Goal: Information Seeking & Learning: Learn about a topic

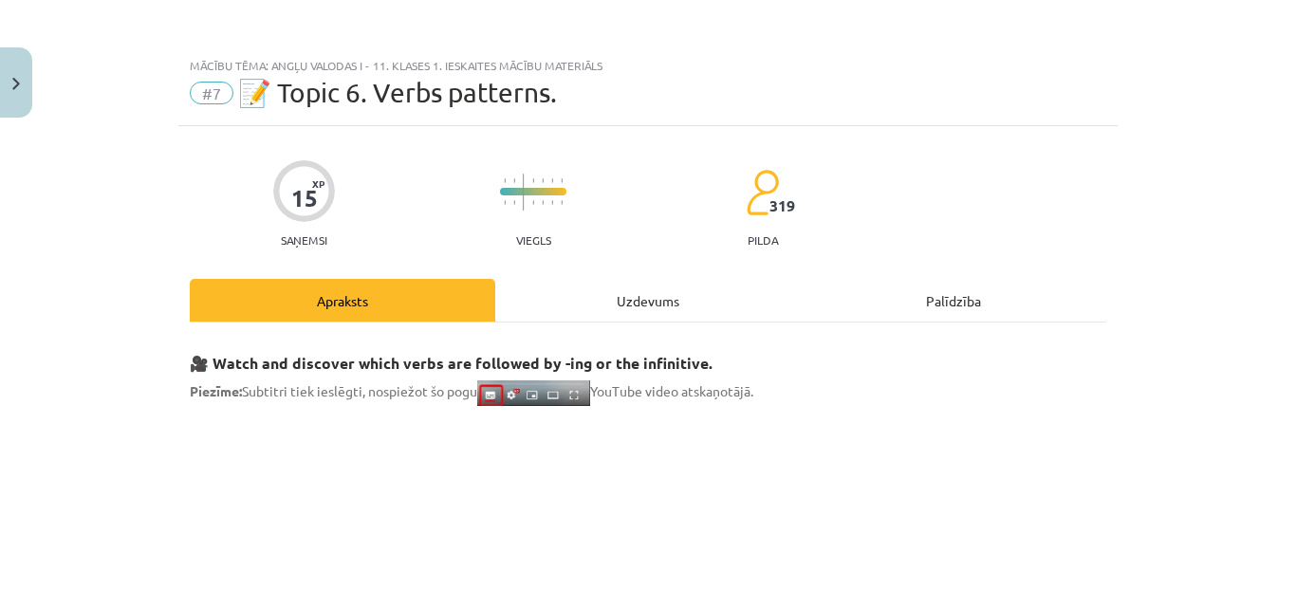
scroll to position [1266, 0]
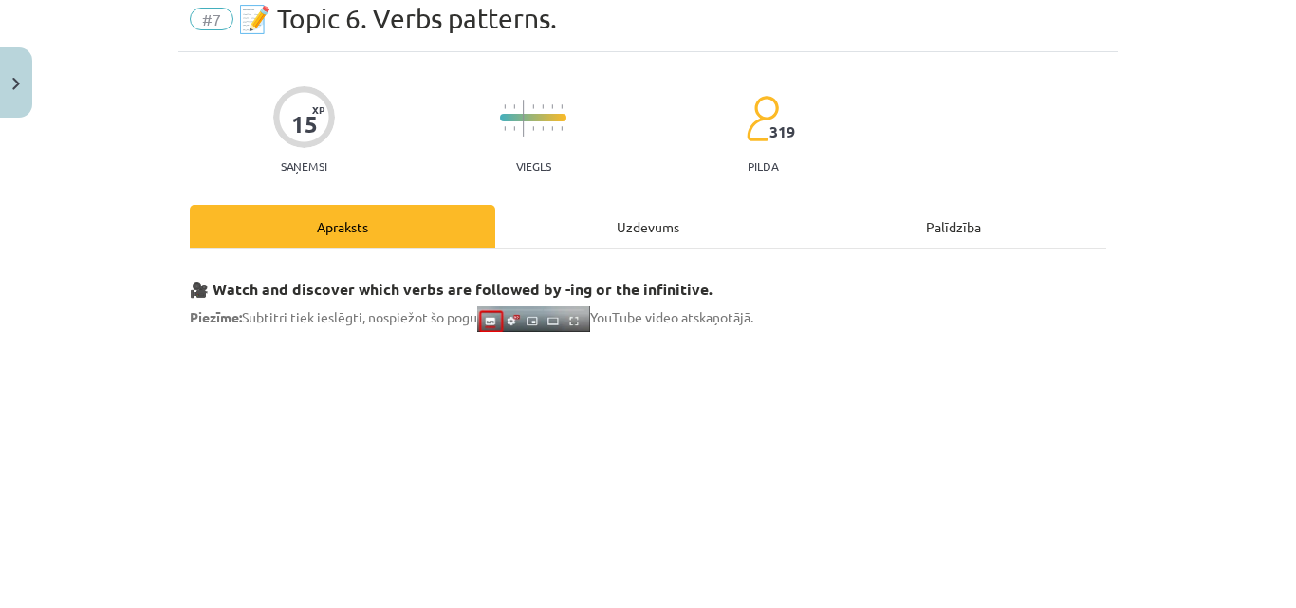
scroll to position [47, 0]
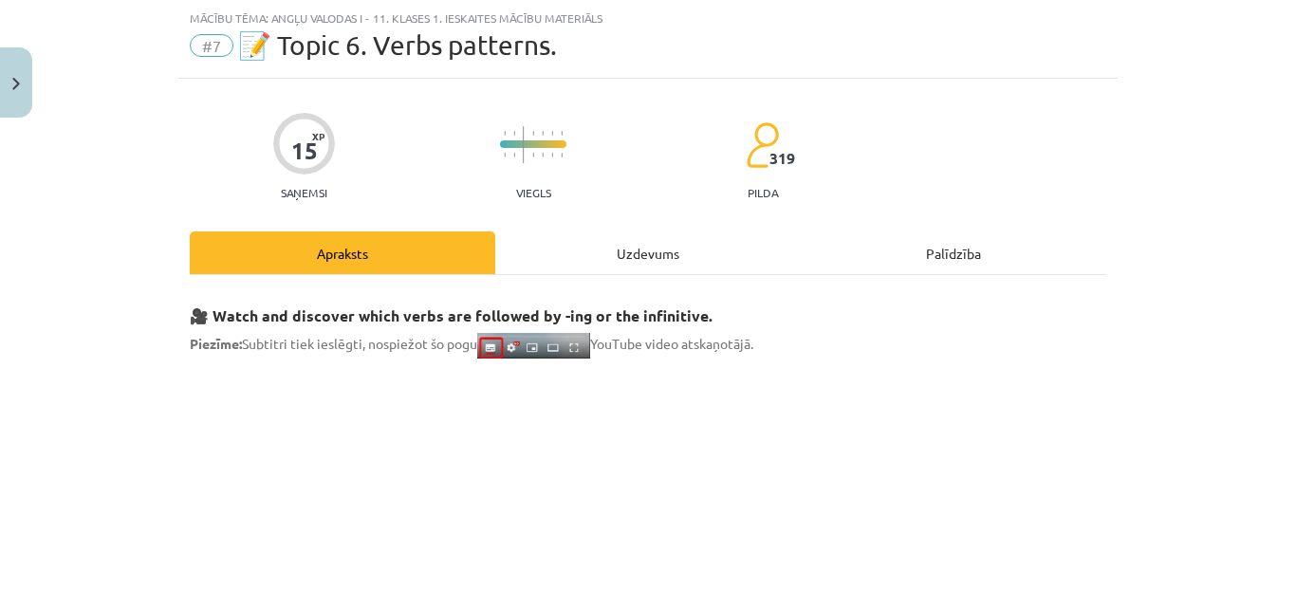
click at [711, 256] on div "Uzdevums" at bounding box center [648, 253] width 306 height 43
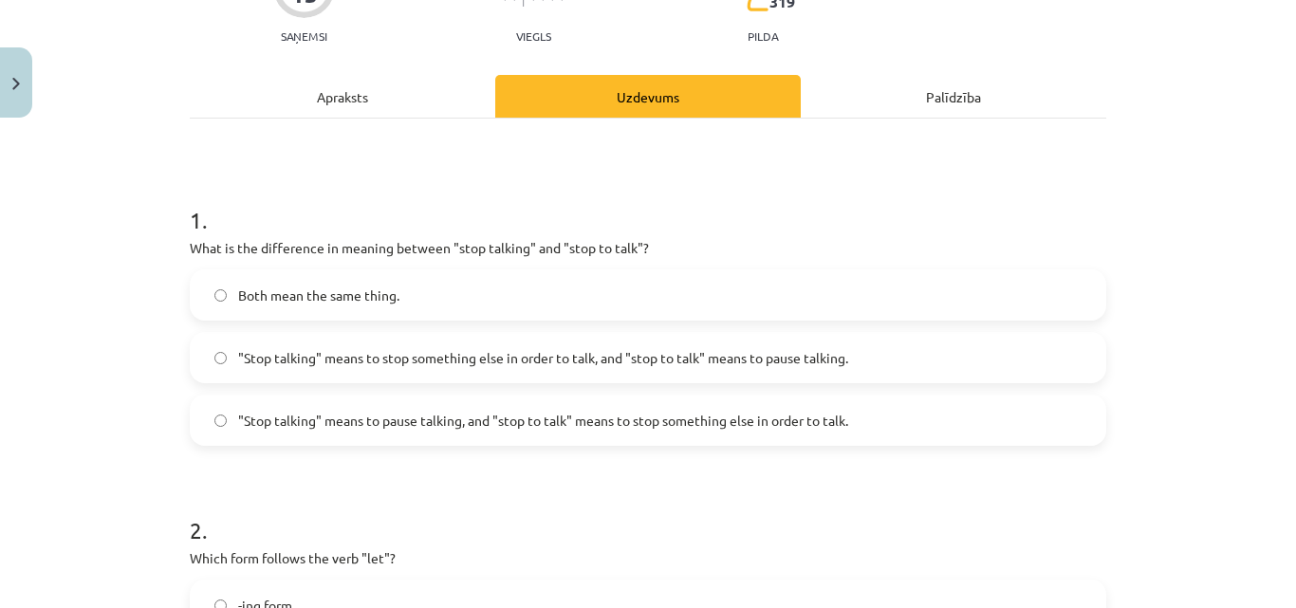
scroll to position [250, 0]
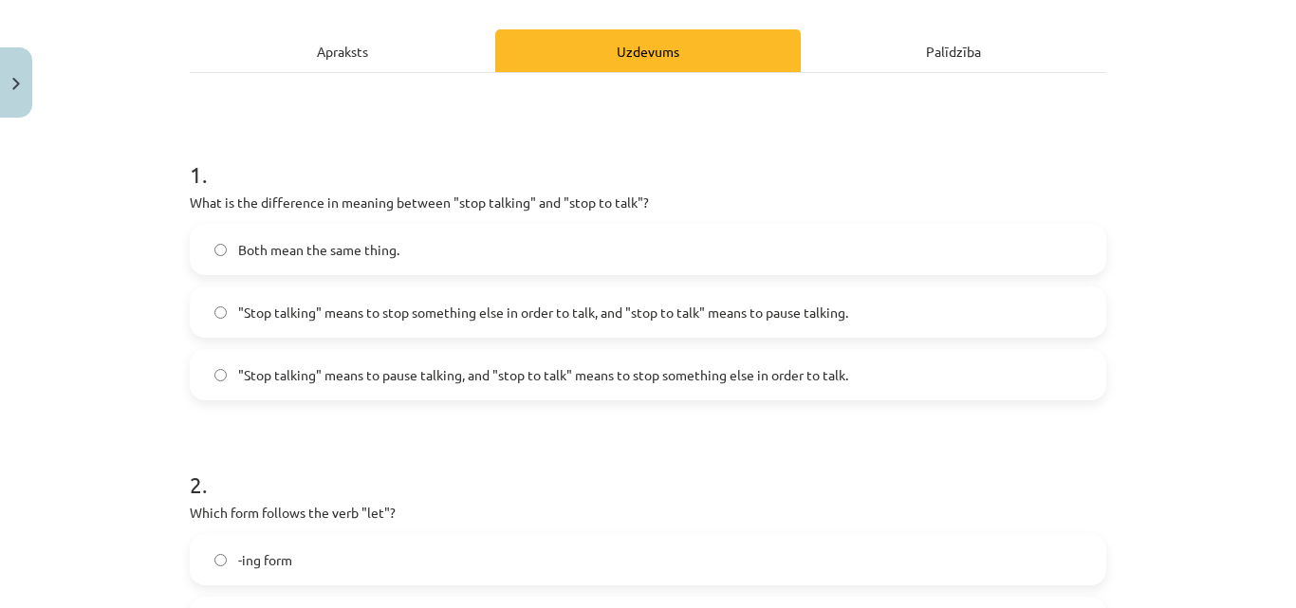
click at [418, 372] on span ""Stop talking" means to pause talking, and "stop to talk" means to stop somethi…" at bounding box center [543, 375] width 610 height 20
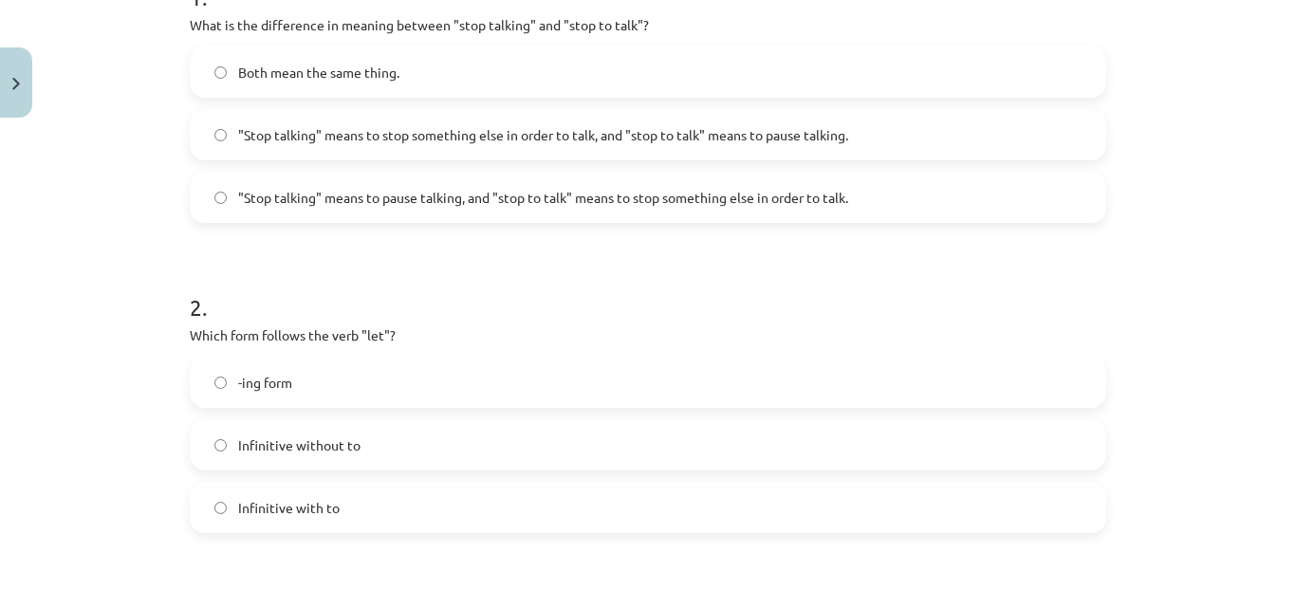
scroll to position [431, 0]
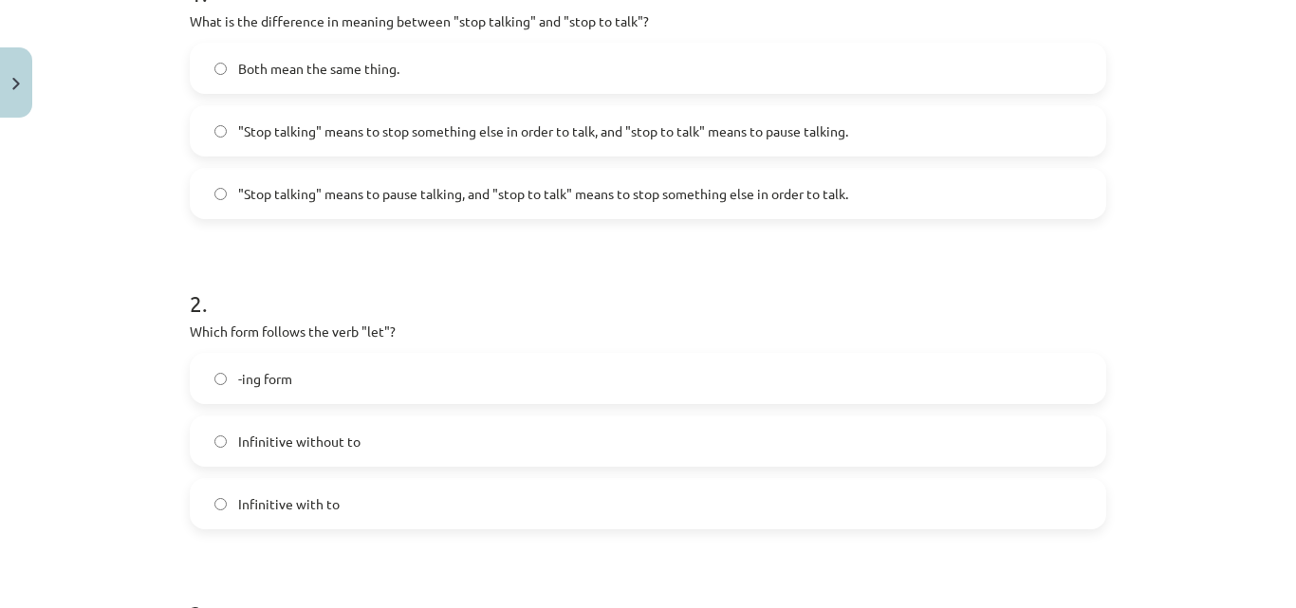
click at [340, 432] on span "Infinitive without to" at bounding box center [299, 442] width 122 height 20
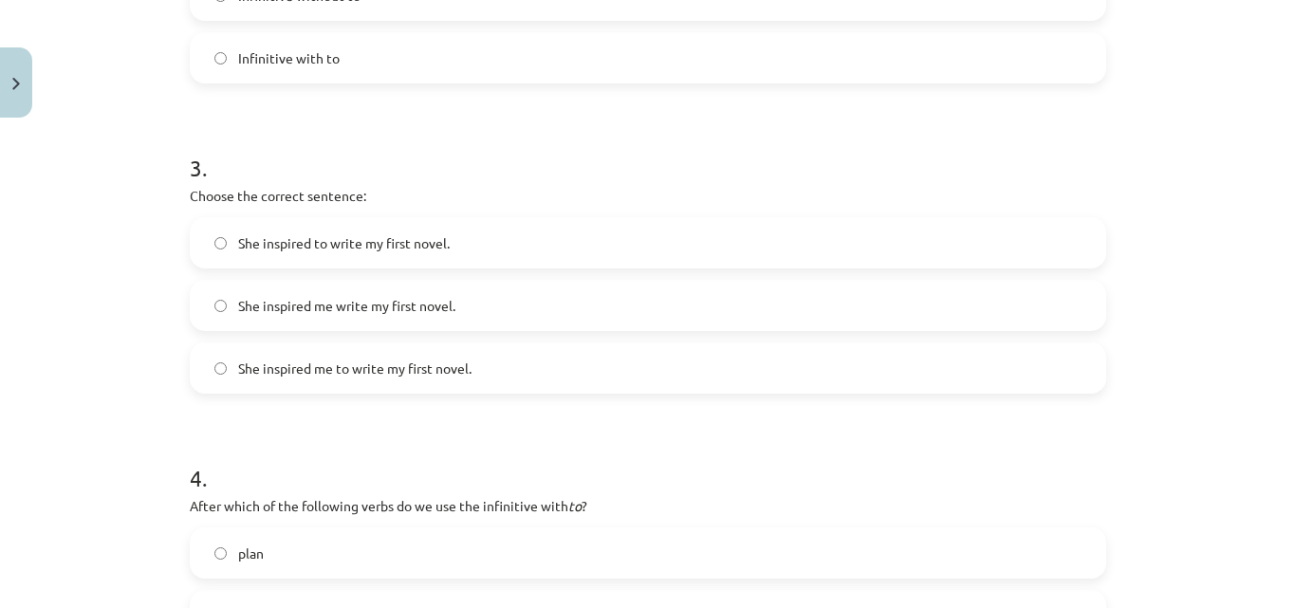
scroll to position [898, 0]
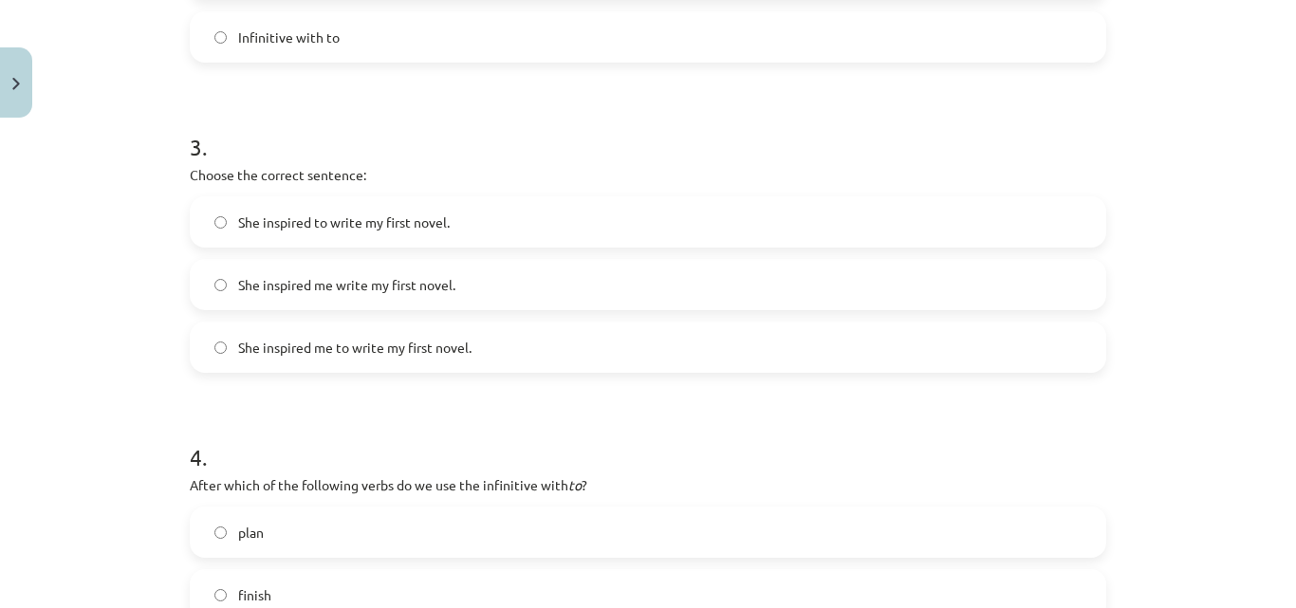
click at [826, 225] on label "She inspired to write my first novel." at bounding box center [648, 221] width 913 height 47
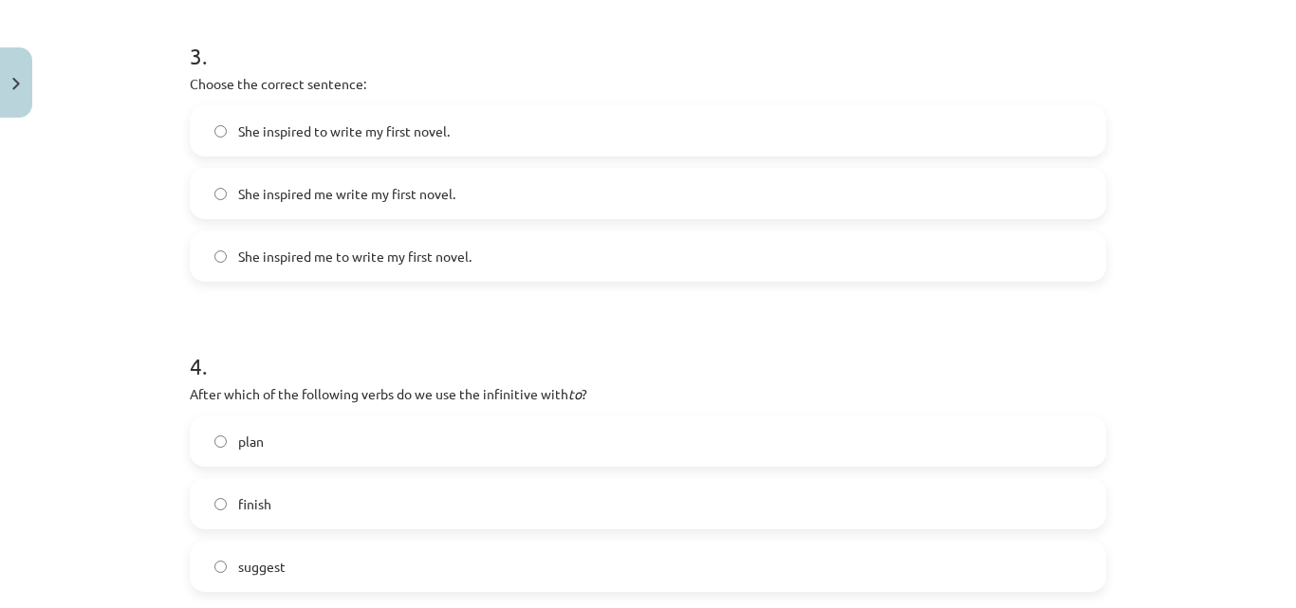
scroll to position [985, 0]
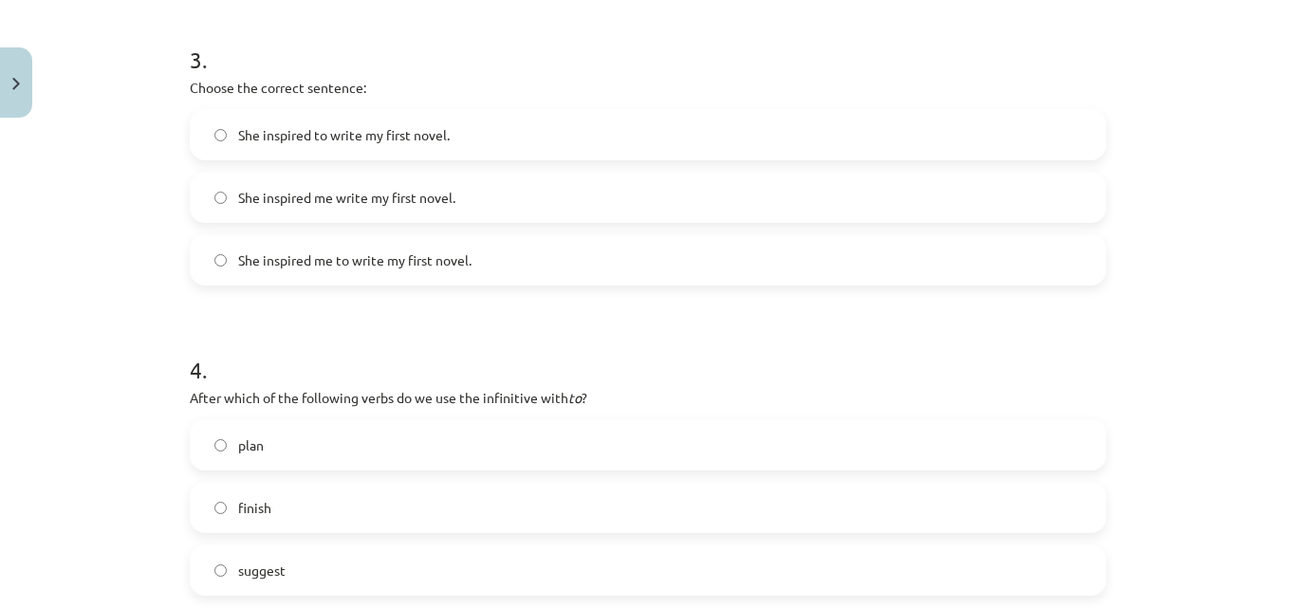
click at [457, 211] on label "She inspired me write my first novel." at bounding box center [648, 197] width 913 height 47
click at [339, 267] on span "She inspired me to write my first novel." at bounding box center [354, 261] width 233 height 20
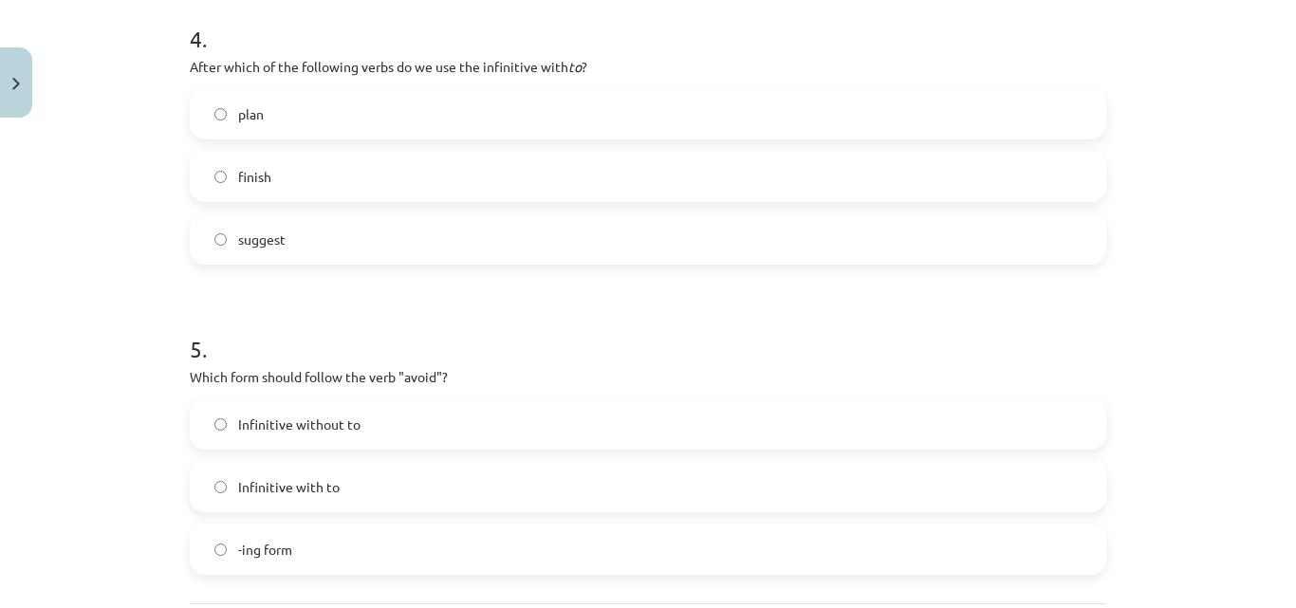
scroll to position [1313, 0]
click at [343, 552] on label "-ing form" at bounding box center [648, 552] width 913 height 47
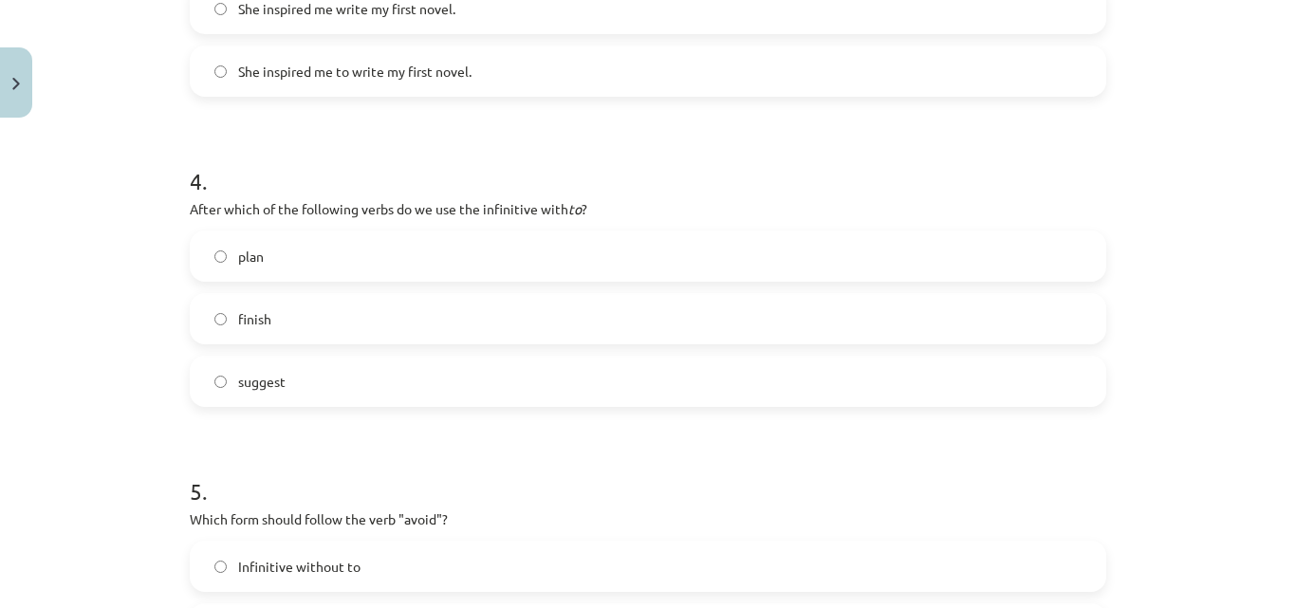
scroll to position [1153, 0]
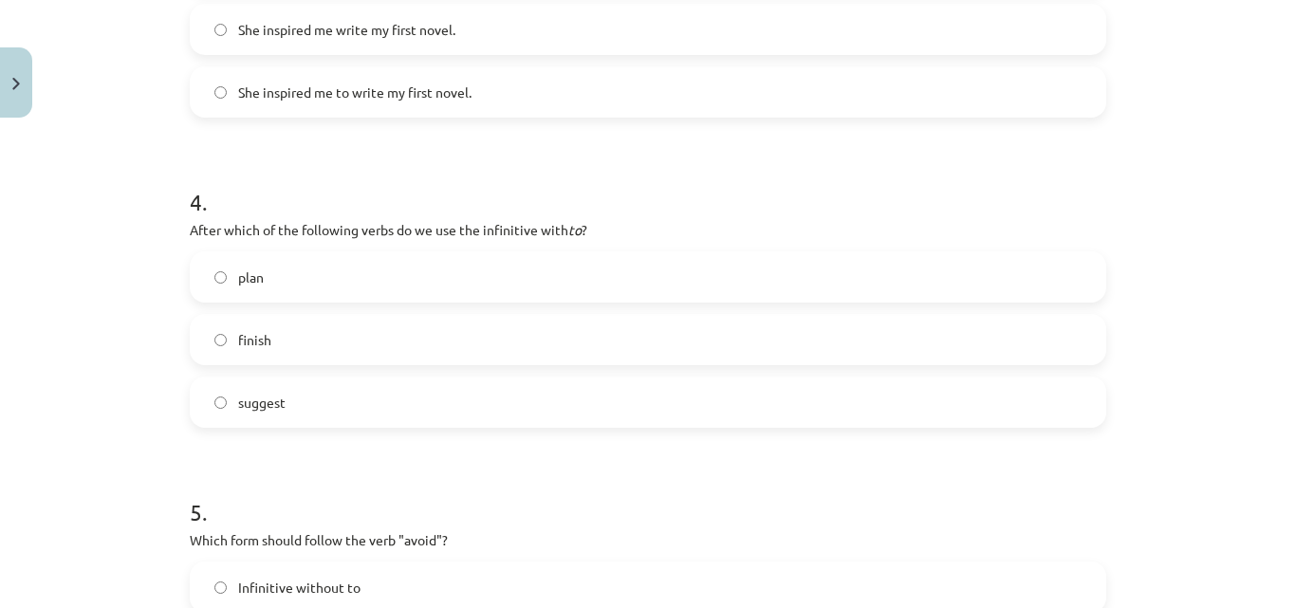
click at [284, 281] on label "plan" at bounding box center [648, 276] width 913 height 47
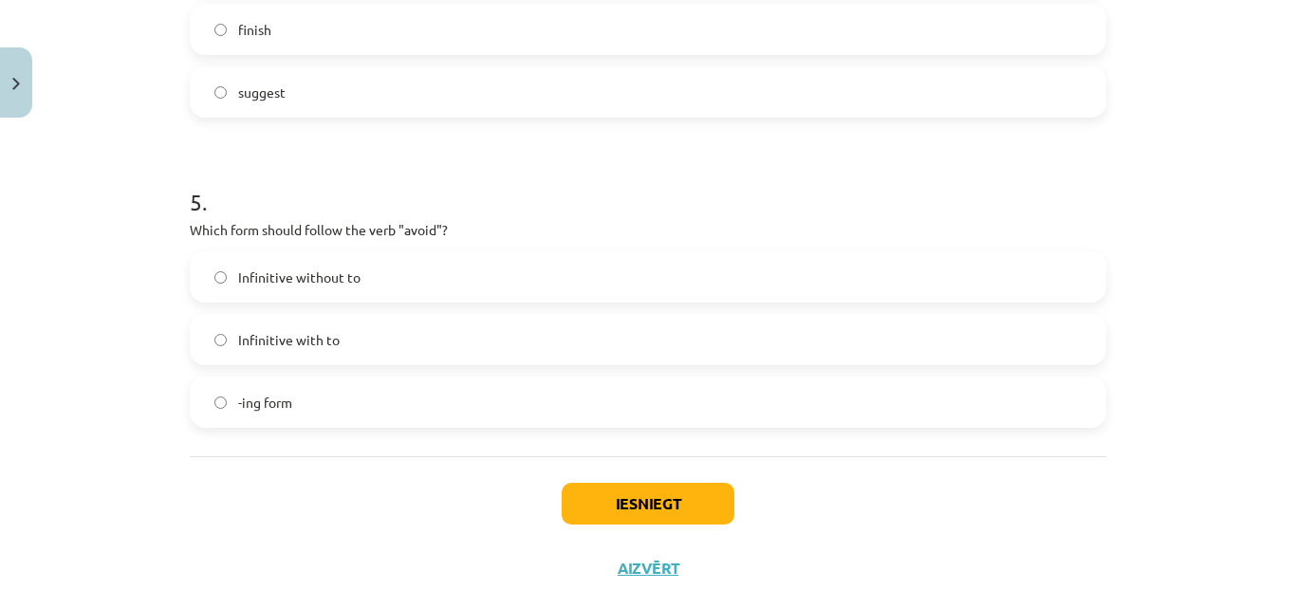
scroll to position [1503, 0]
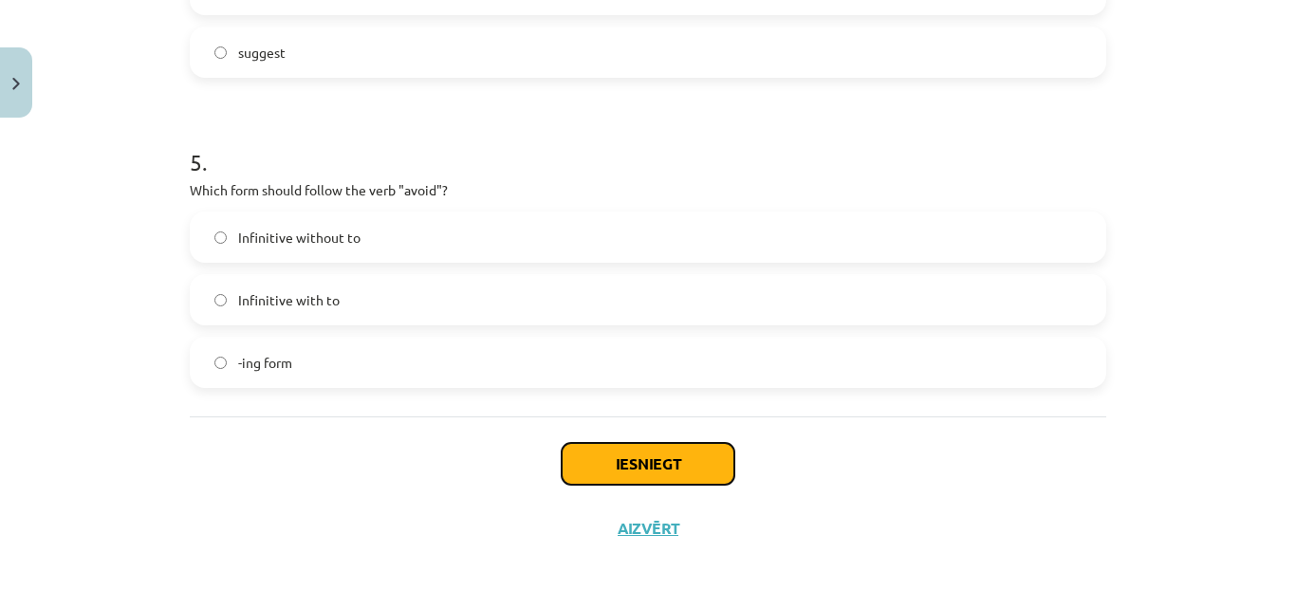
click at [623, 453] on button "Iesniegt" at bounding box center [648, 464] width 173 height 42
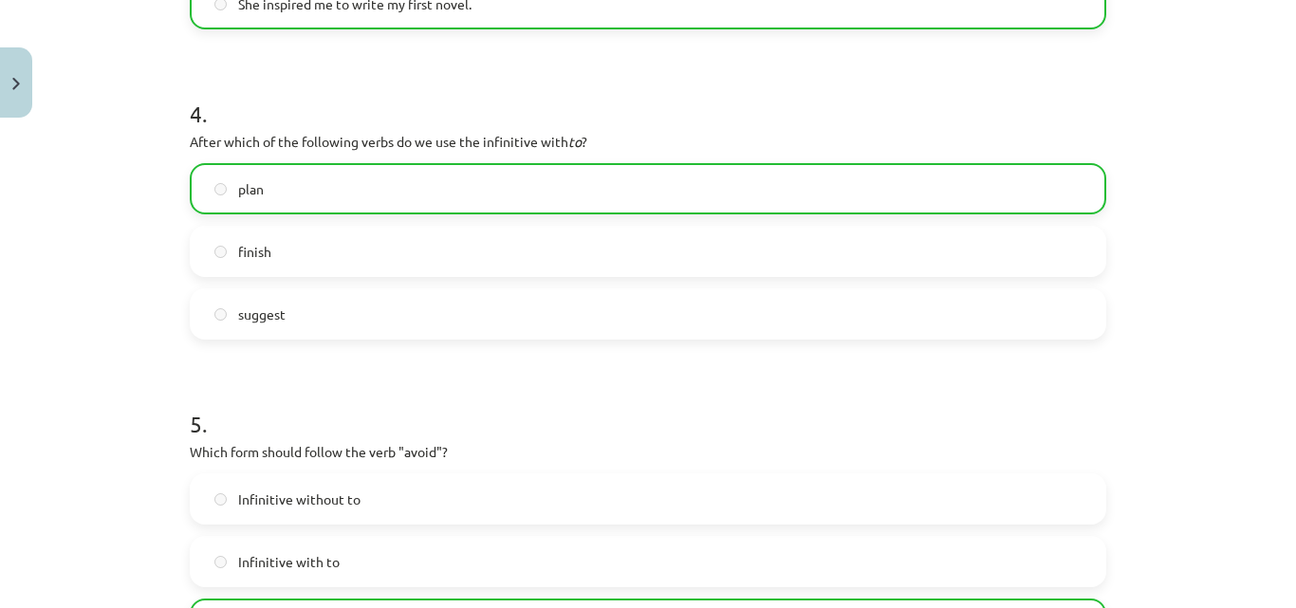
scroll to position [1467, 0]
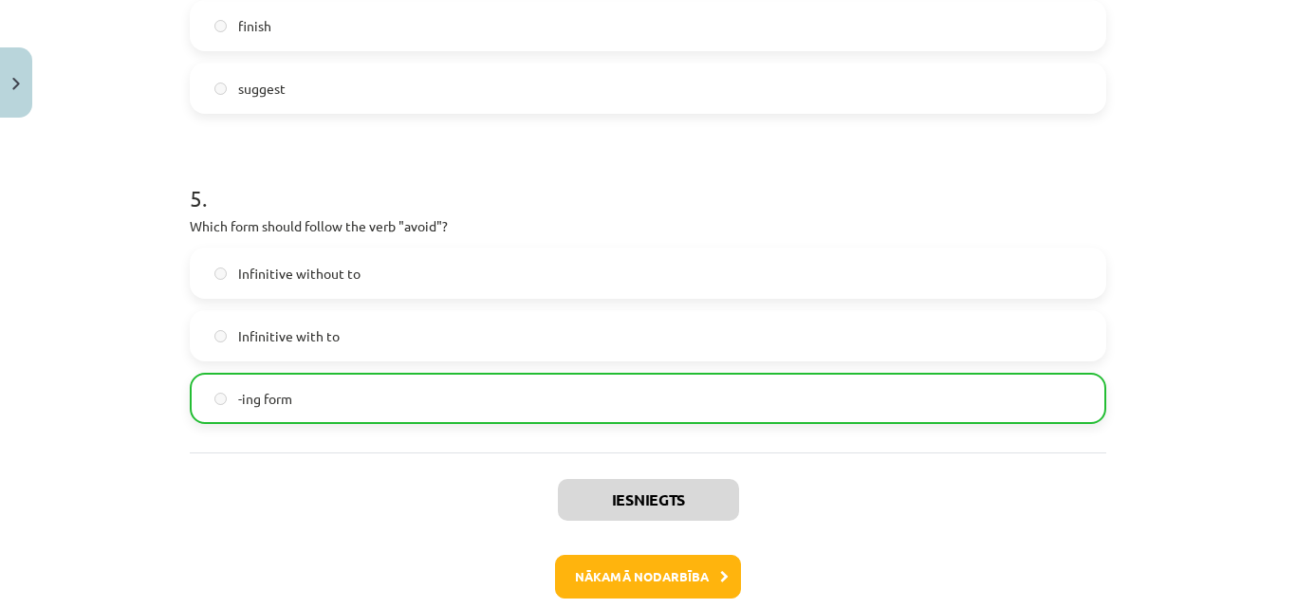
drag, startPoint x: 1268, startPoint y: 436, endPoint x: 1290, endPoint y: 436, distance: 22.8
click at [1290, 436] on div "Mācību tēma: Angļu valodas i - 11. klases 1. ieskaites mācību materiāls #7 📝 To…" at bounding box center [648, 304] width 1296 height 608
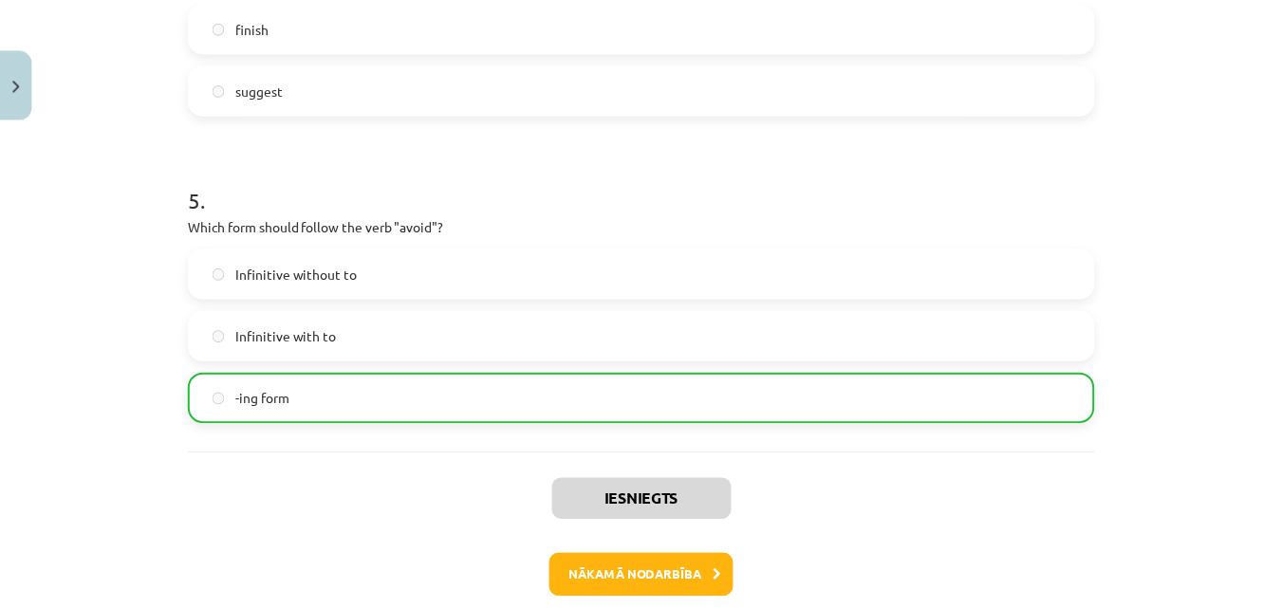
scroll to position [1564, 0]
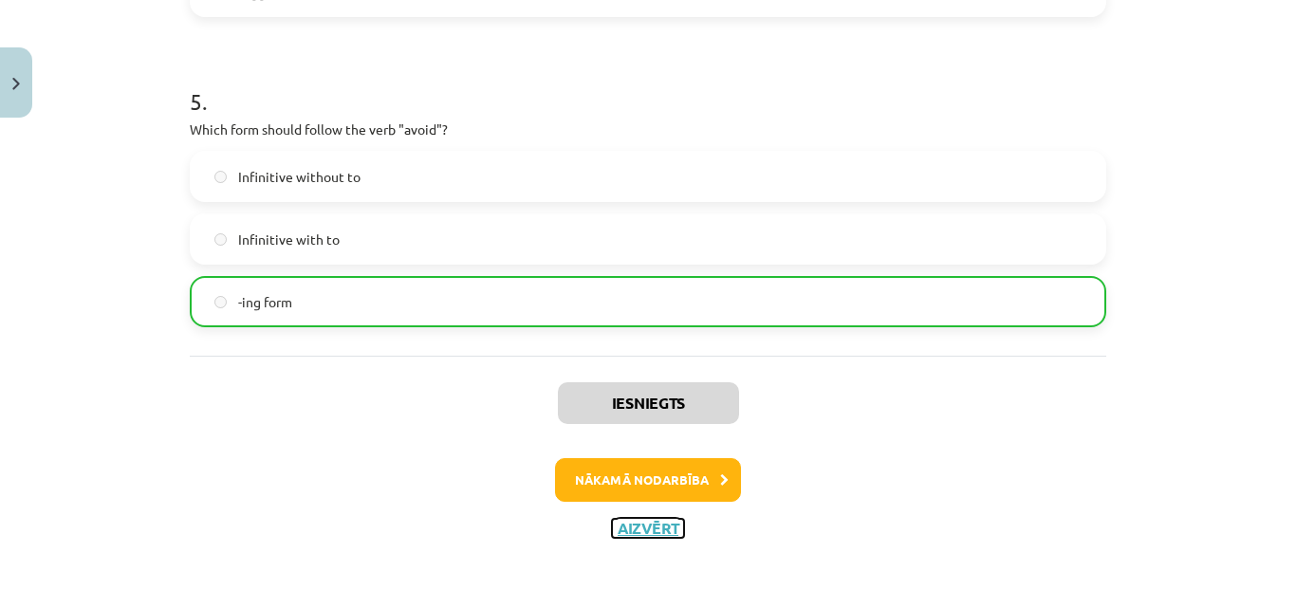
click at [648, 529] on button "Aizvērt" at bounding box center [648, 528] width 72 height 19
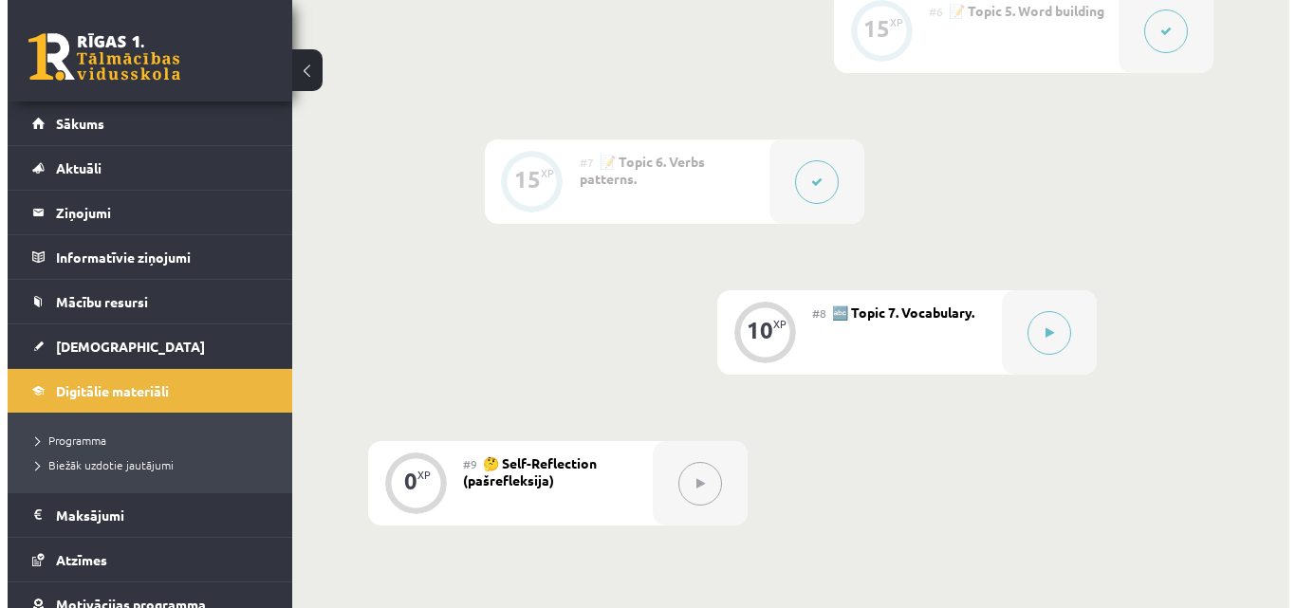
scroll to position [1305, 0]
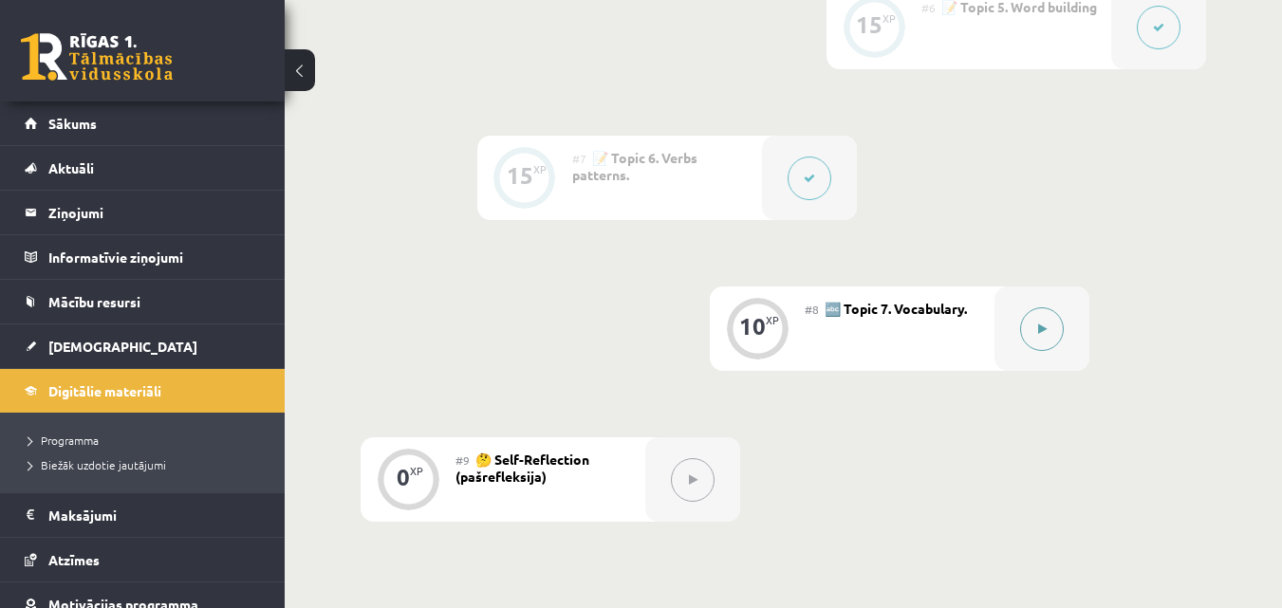
click at [1058, 311] on div at bounding box center [1041, 329] width 95 height 84
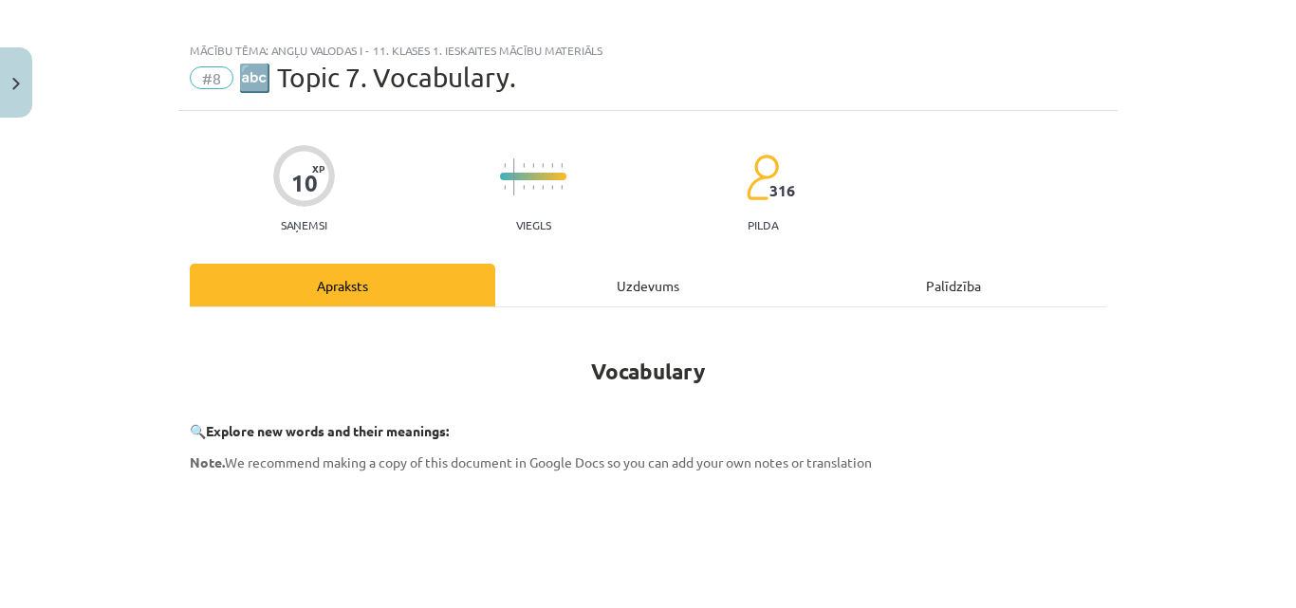
scroll to position [0, 0]
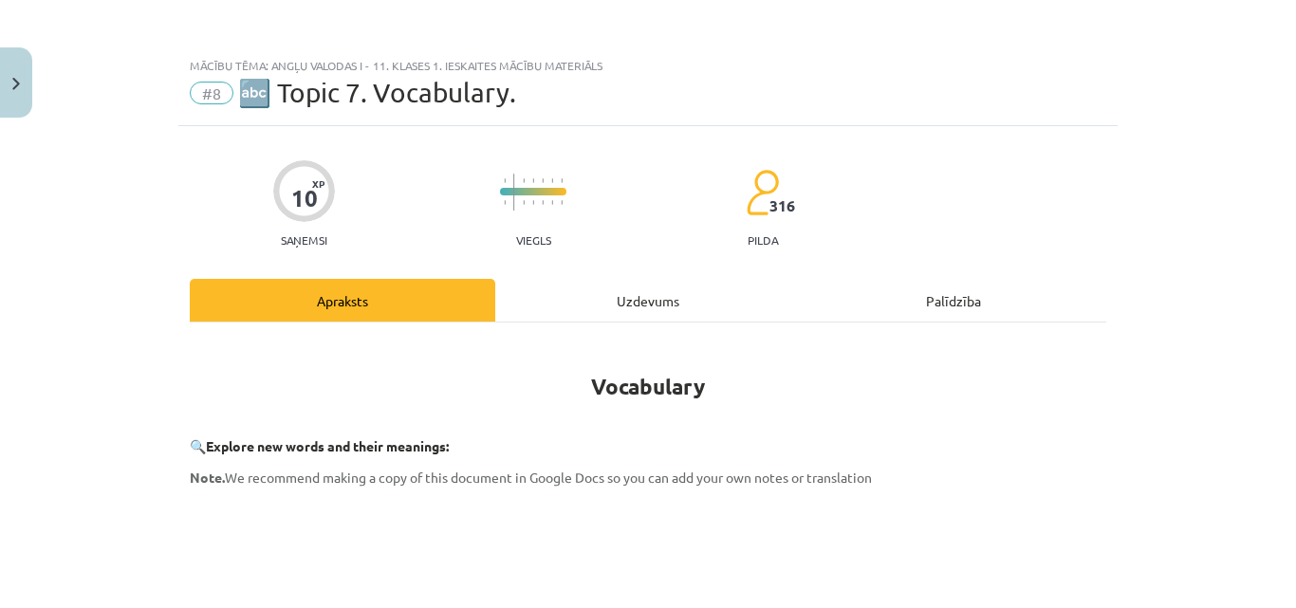
click at [668, 279] on div "Uzdevums" at bounding box center [648, 300] width 306 height 43
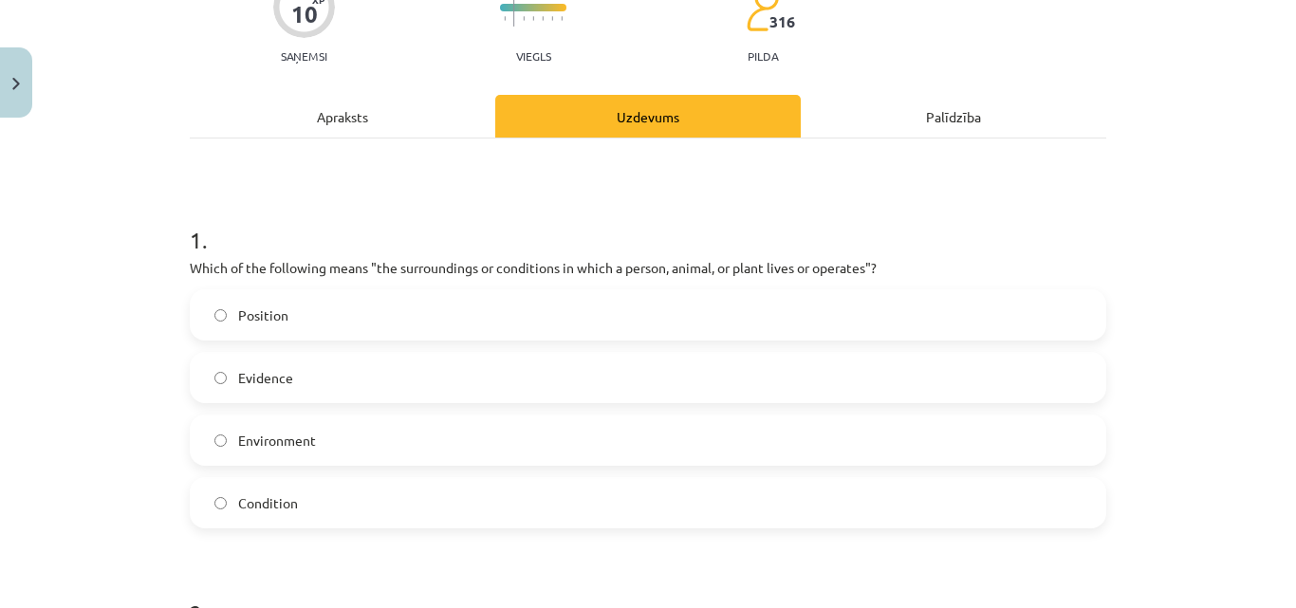
scroll to position [198, 0]
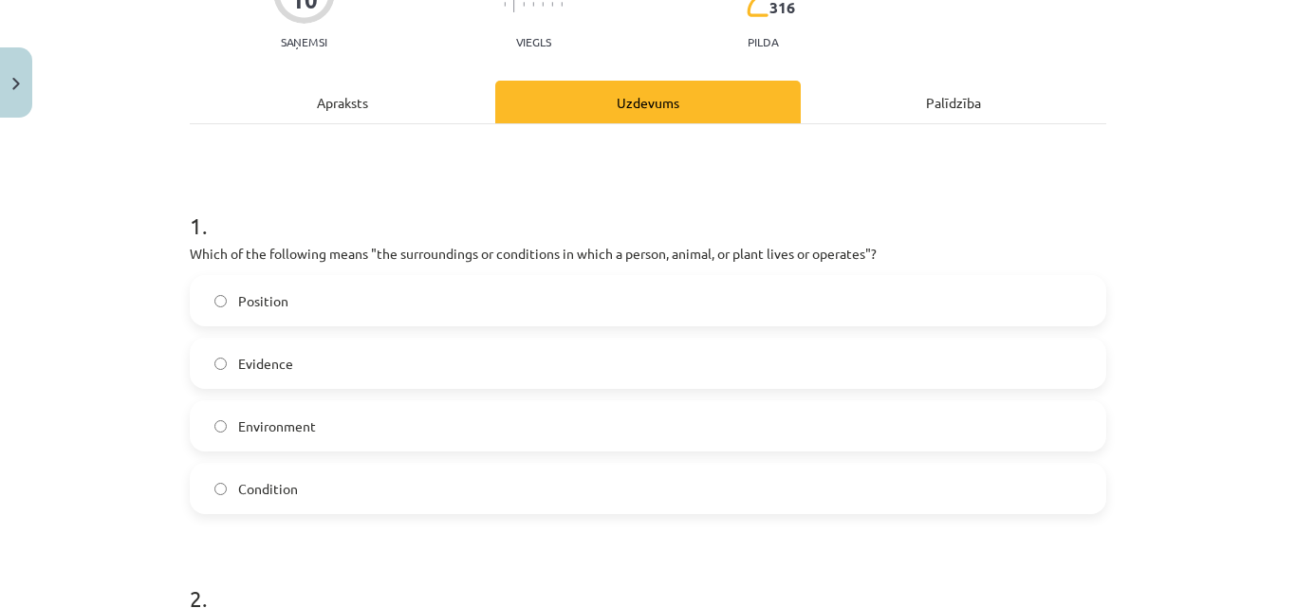
click at [459, 417] on label "Environment" at bounding box center [648, 425] width 913 height 47
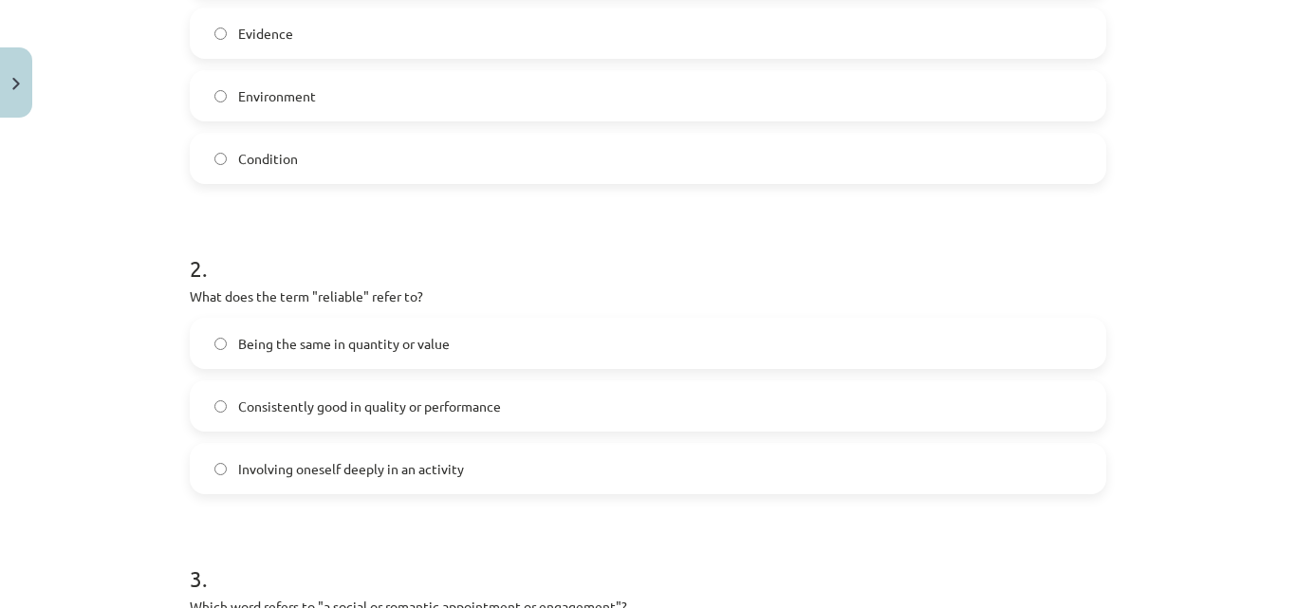
scroll to position [532, 0]
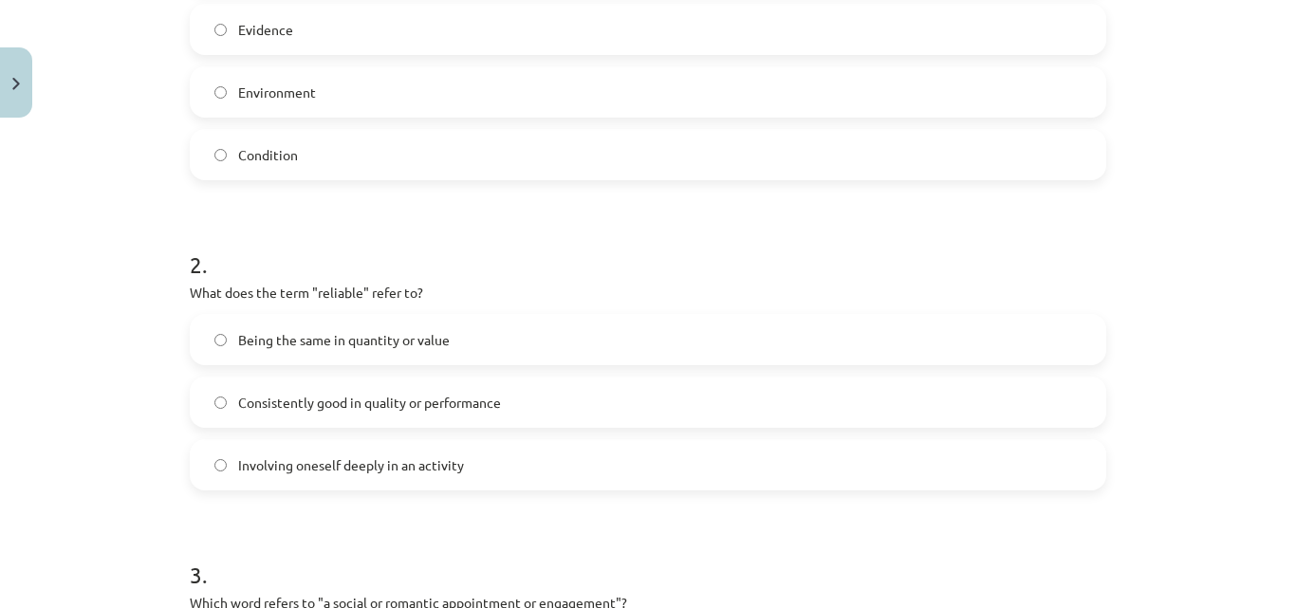
click at [549, 453] on label "Involving oneself deeply in an activity" at bounding box center [648, 464] width 913 height 47
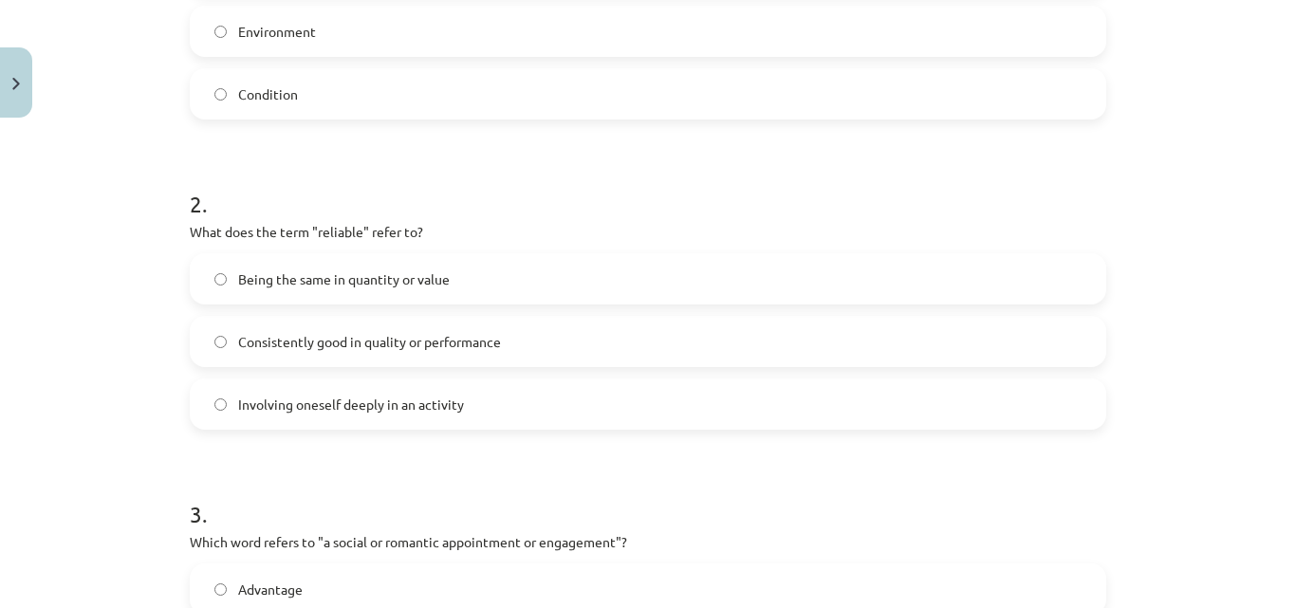
scroll to position [611, 0]
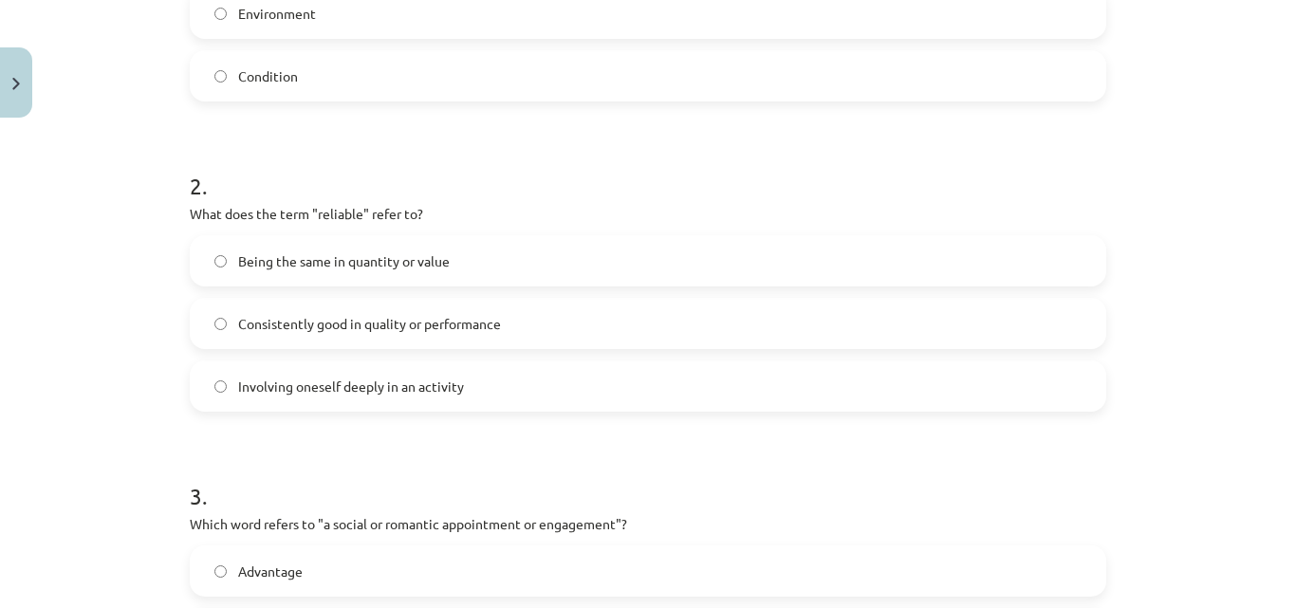
click at [1011, 275] on label "Being the same in quantity or value" at bounding box center [648, 260] width 913 height 47
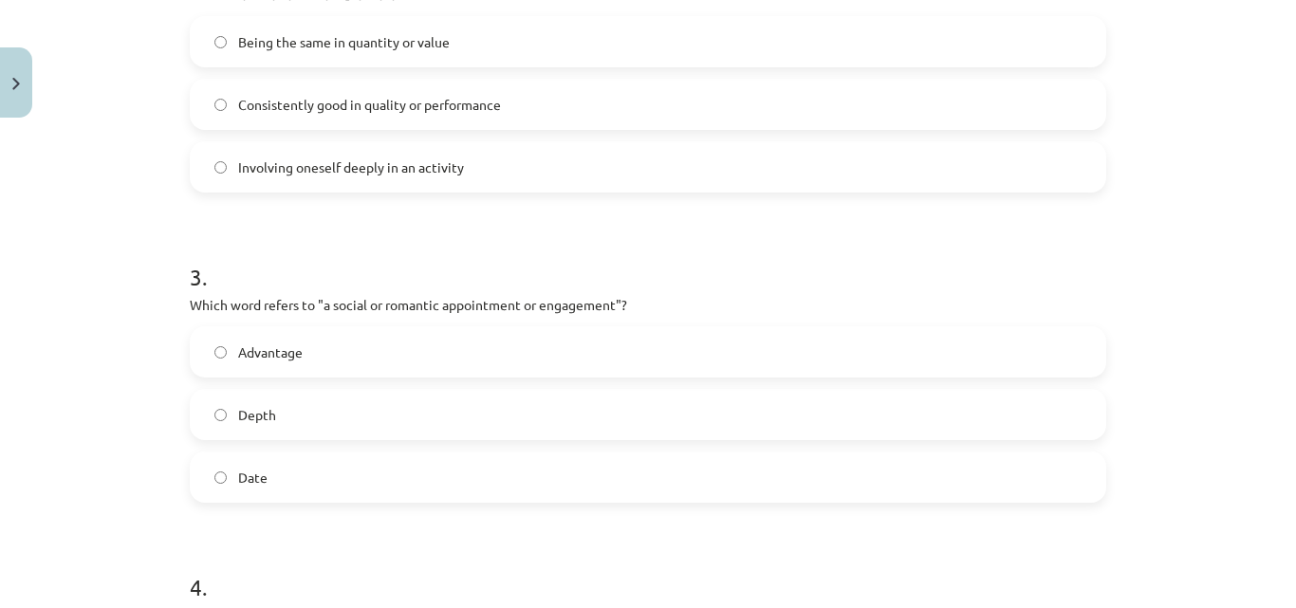
scroll to position [841, 0]
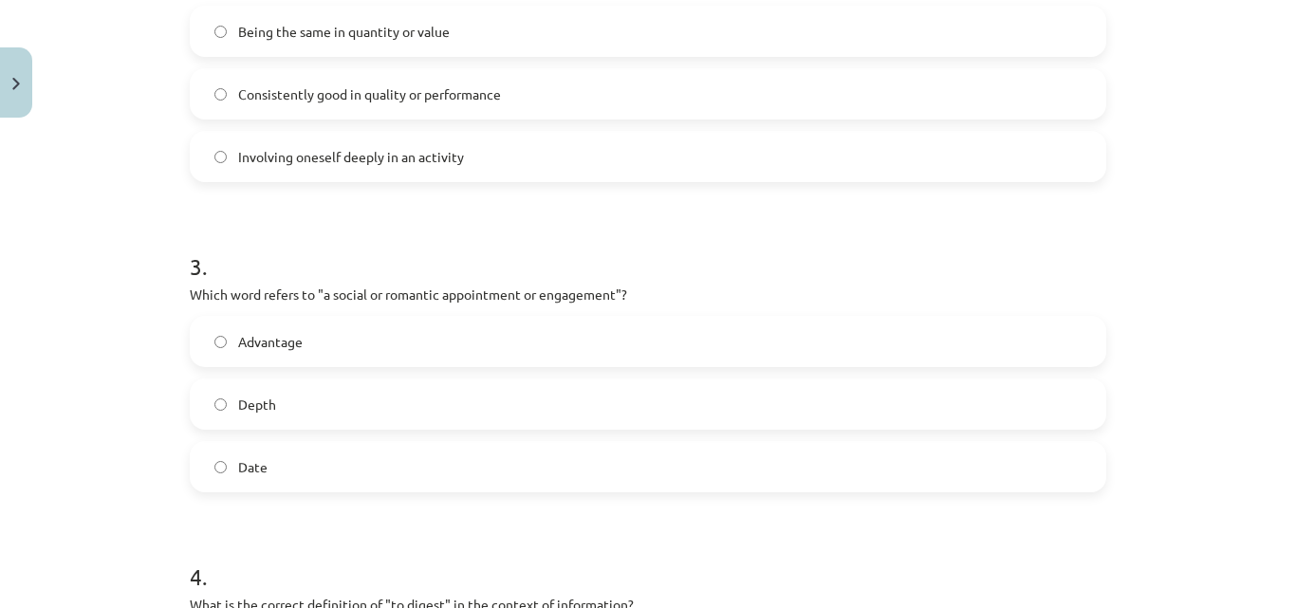
click at [940, 322] on label "Advantage" at bounding box center [648, 341] width 913 height 47
click at [981, 362] on label "Advantage" at bounding box center [648, 341] width 913 height 47
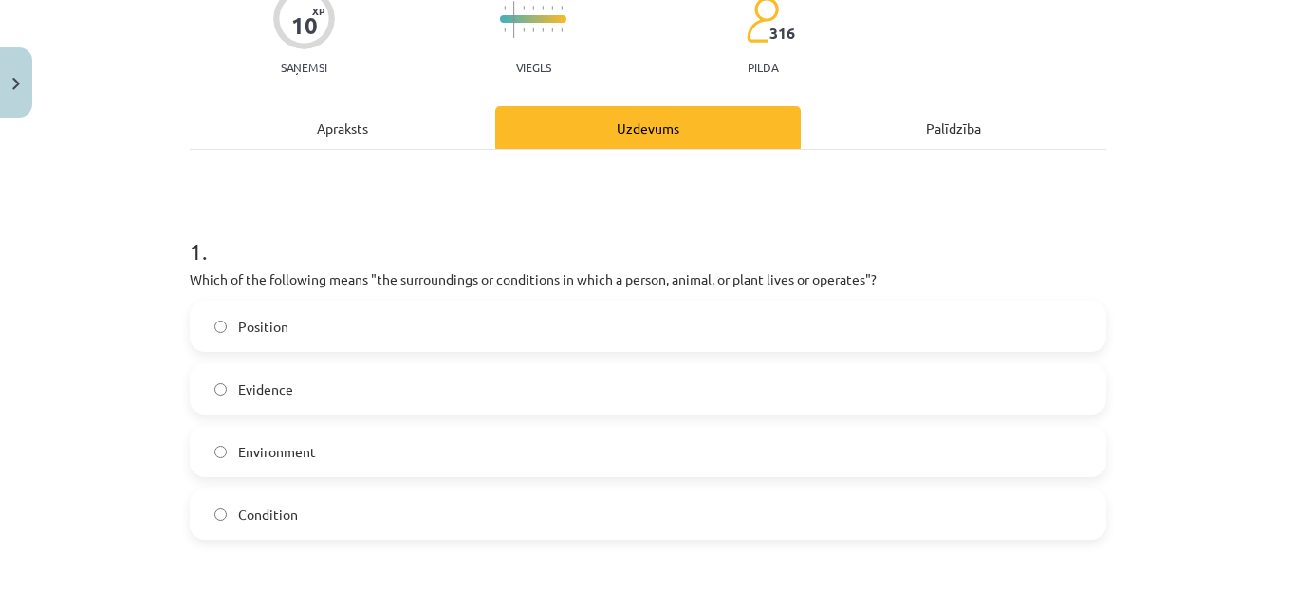
scroll to position [166, 0]
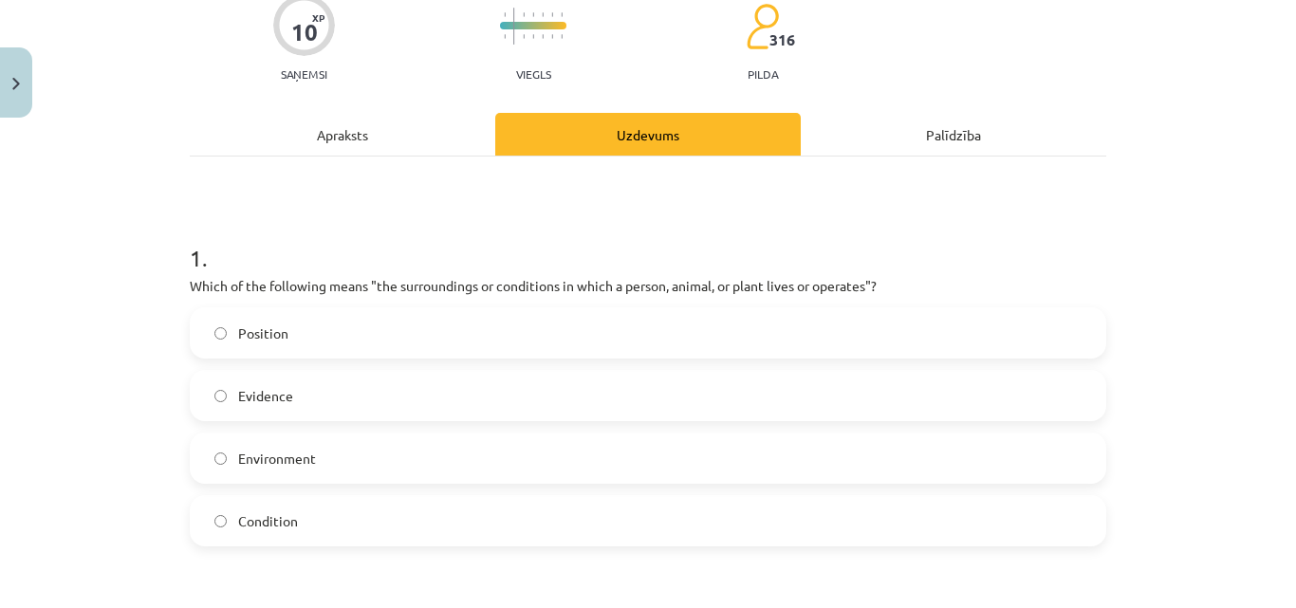
click at [419, 145] on div "Apraksts" at bounding box center [343, 134] width 306 height 43
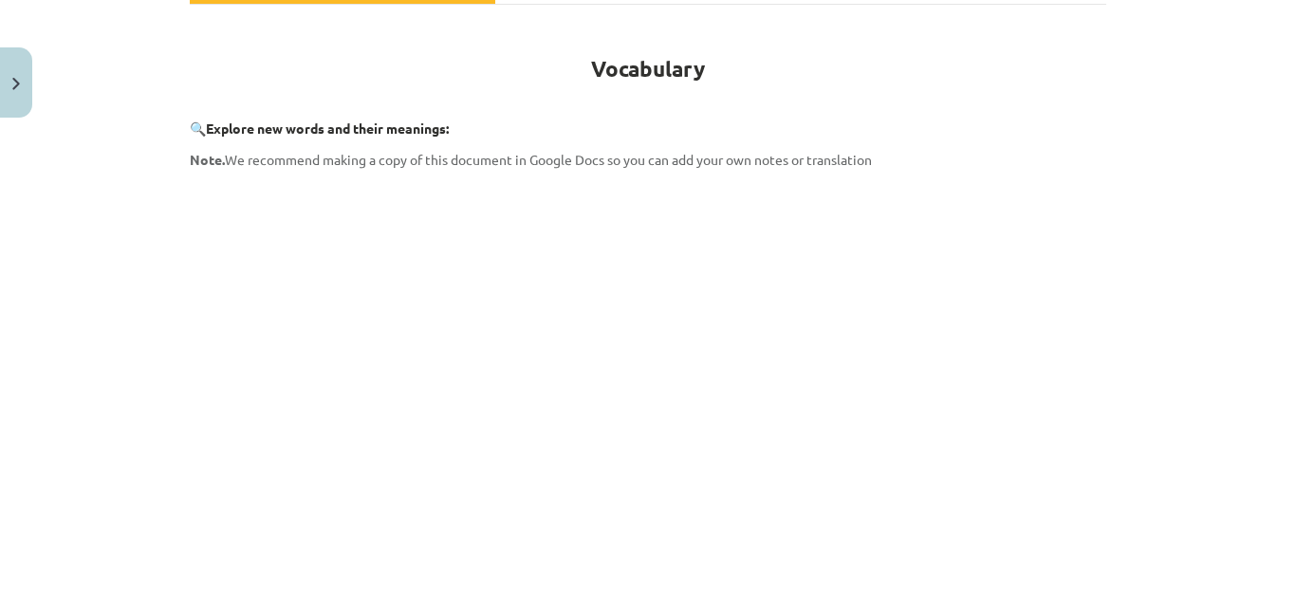
scroll to position [0, 0]
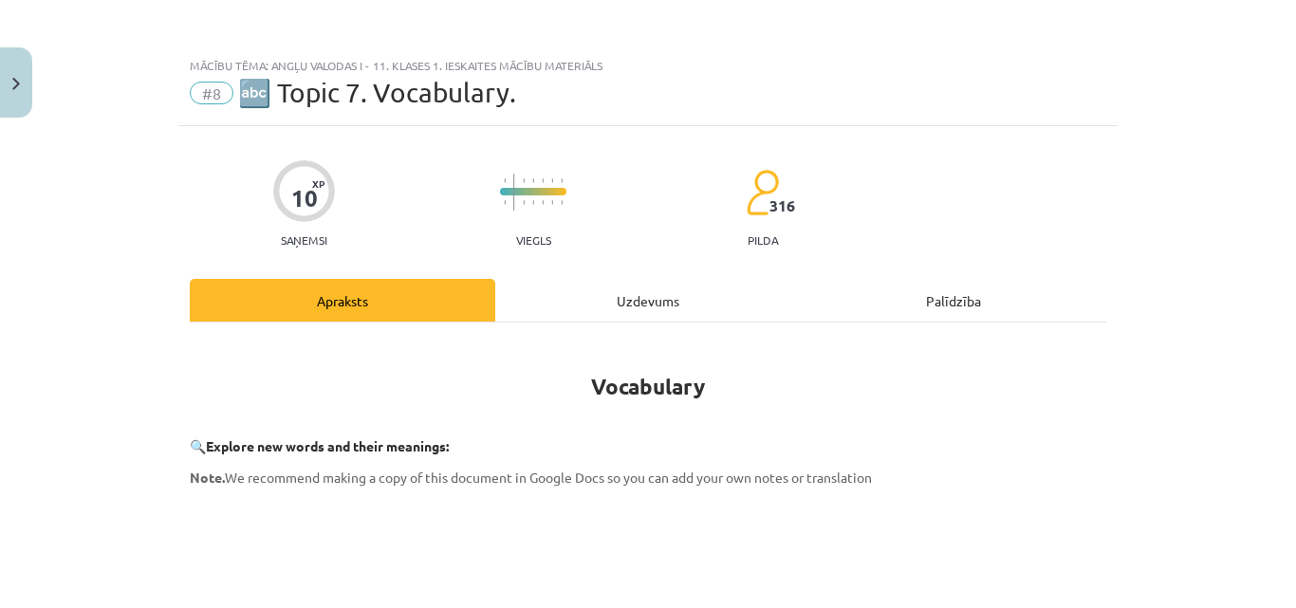
click at [675, 303] on div "Uzdevums" at bounding box center [648, 300] width 306 height 43
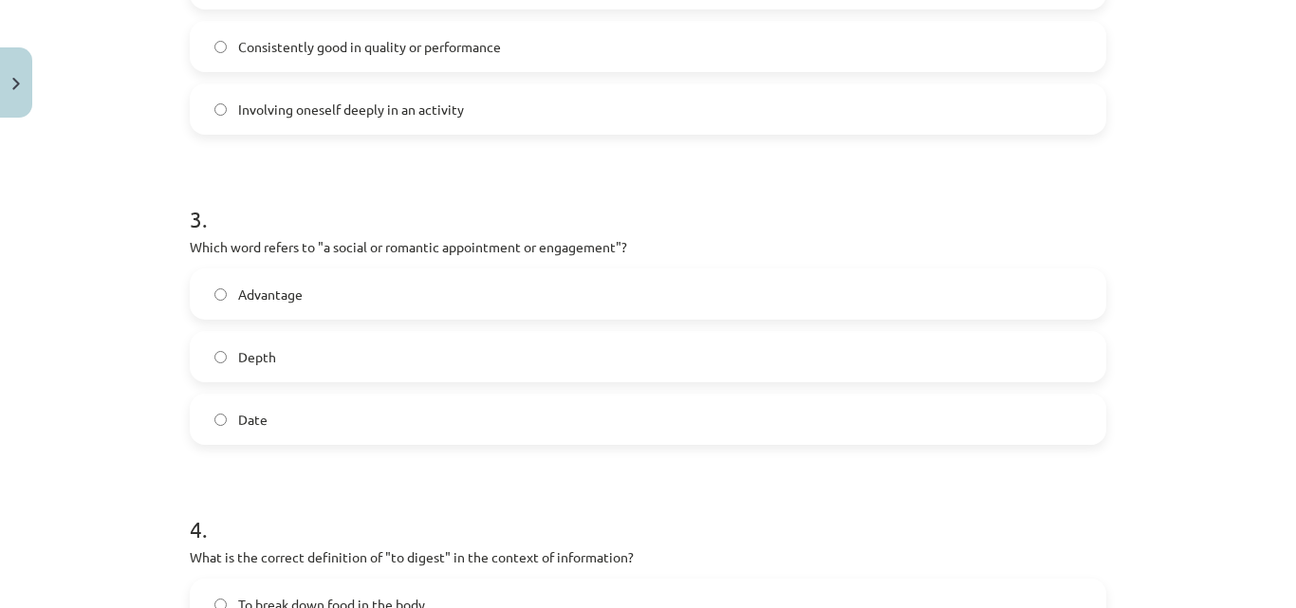
scroll to position [891, 0]
click at [866, 406] on label "Date" at bounding box center [648, 416] width 913 height 47
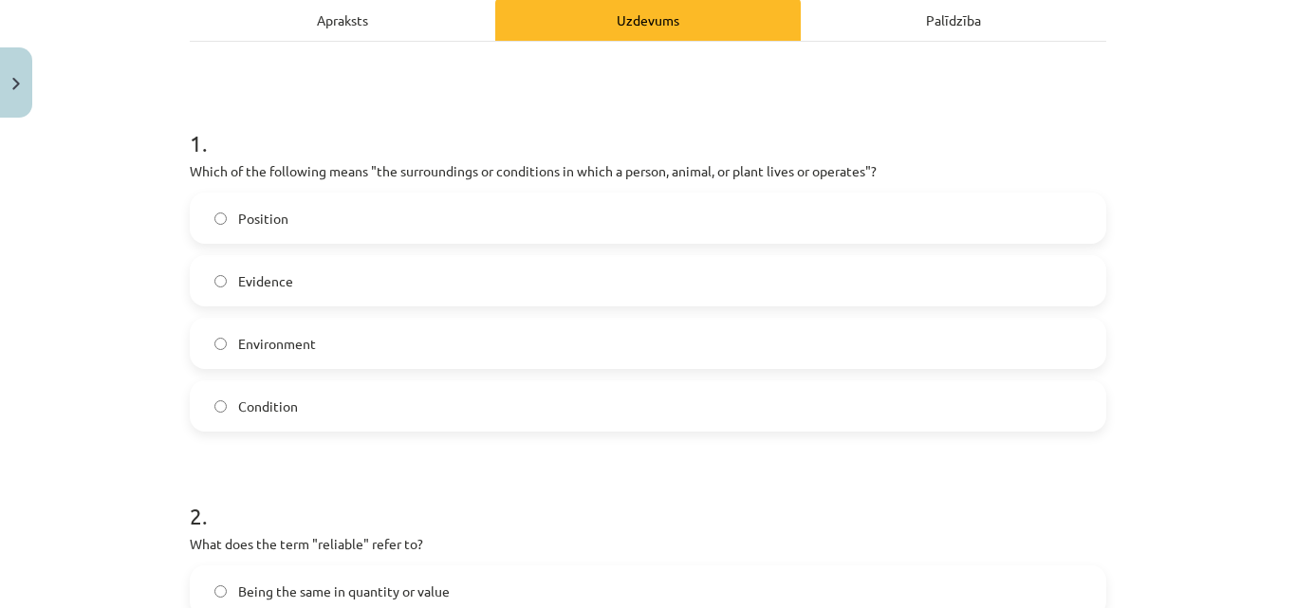
scroll to position [220, 0]
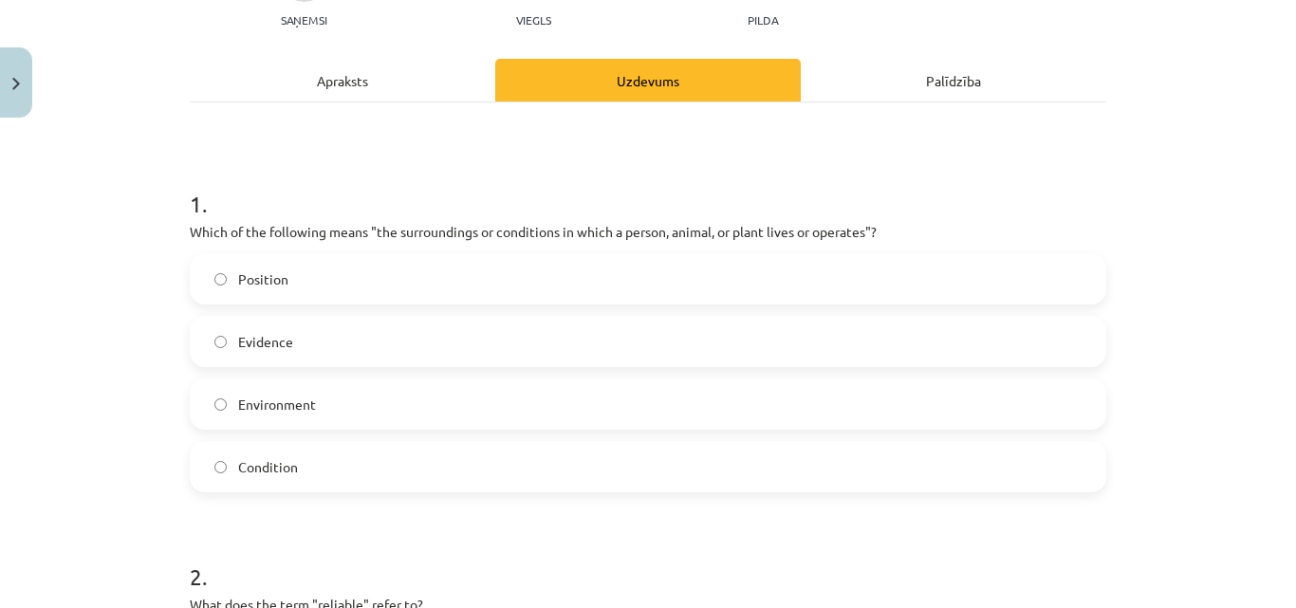
click at [419, 91] on div "Apraksts" at bounding box center [343, 80] width 306 height 43
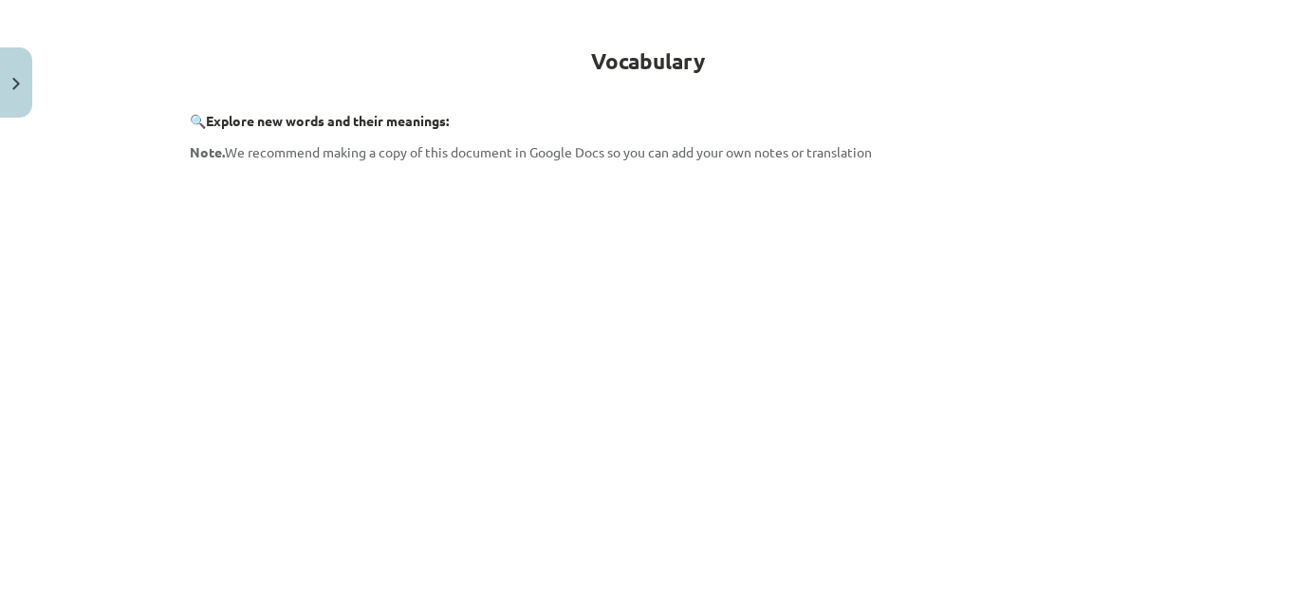
scroll to position [299, 0]
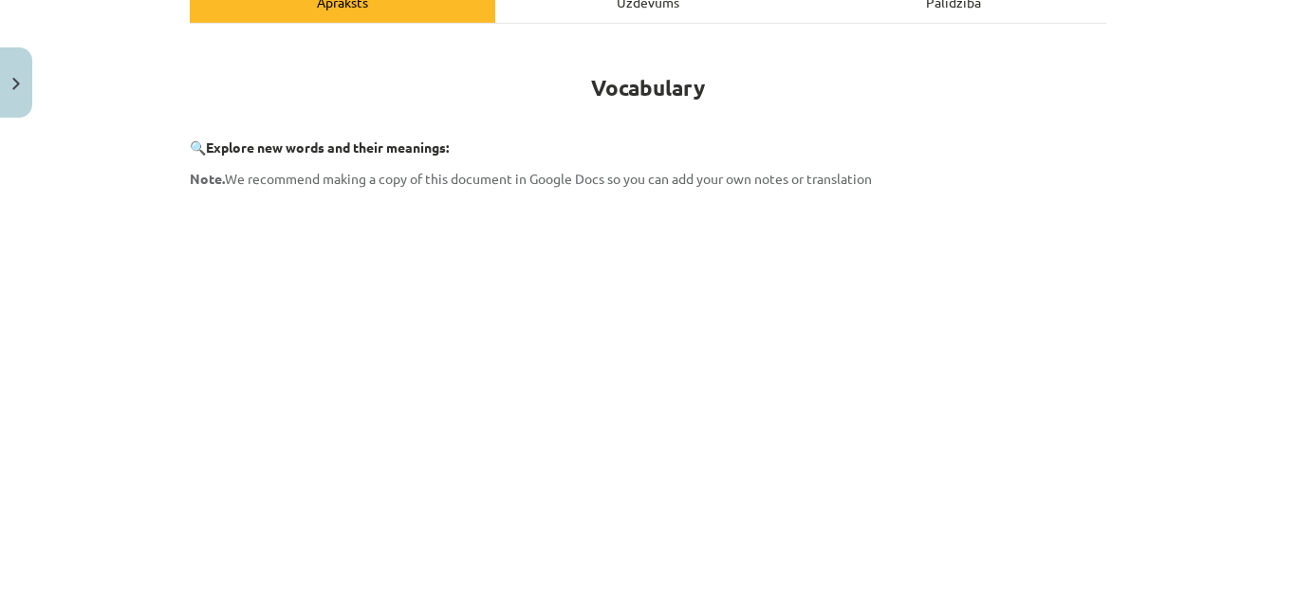
click at [585, 5] on div "Uzdevums" at bounding box center [648, 1] width 306 height 43
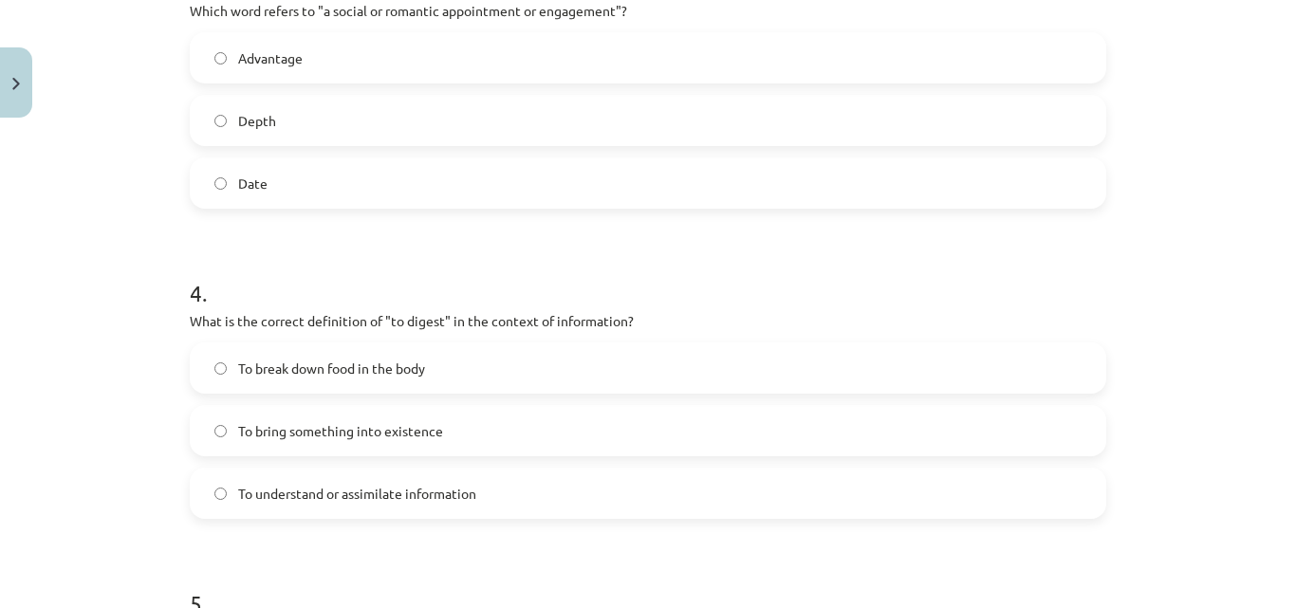
scroll to position [1136, 0]
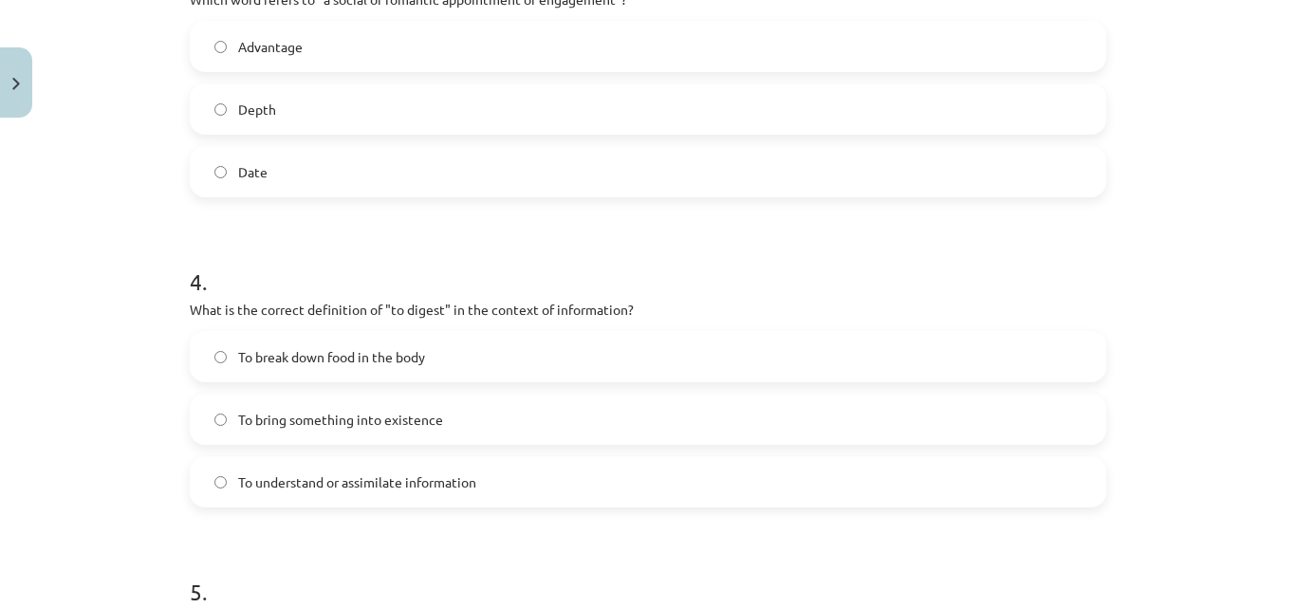
click at [696, 355] on label "To break down food in the body" at bounding box center [648, 356] width 913 height 47
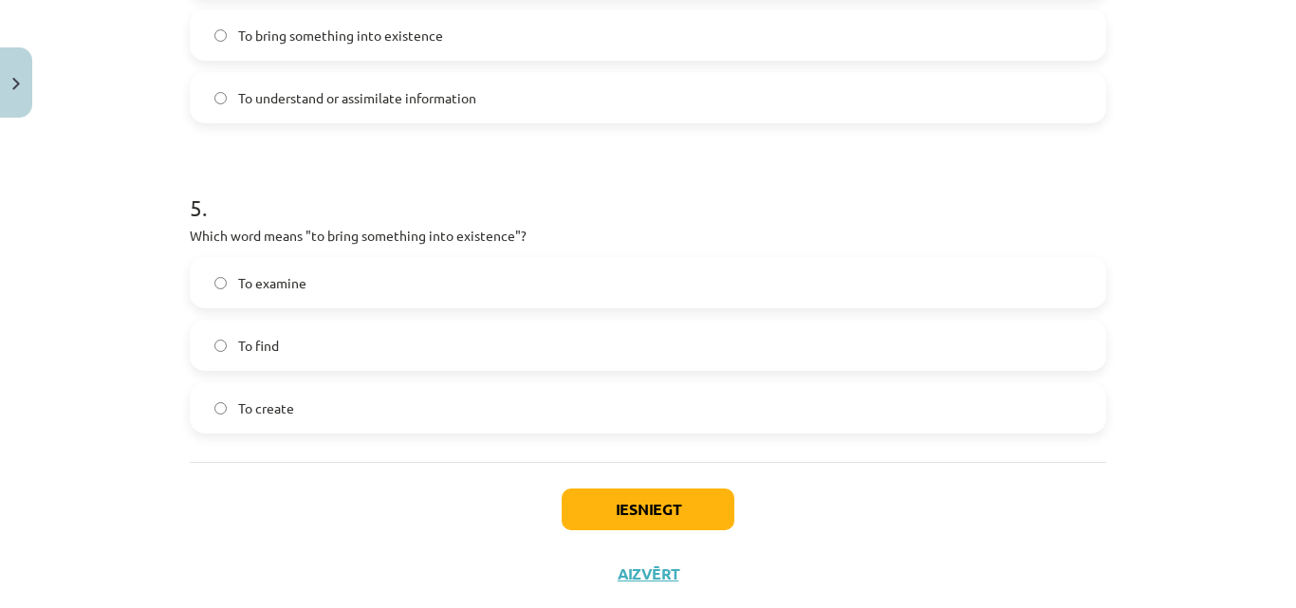
scroll to position [1552, 0]
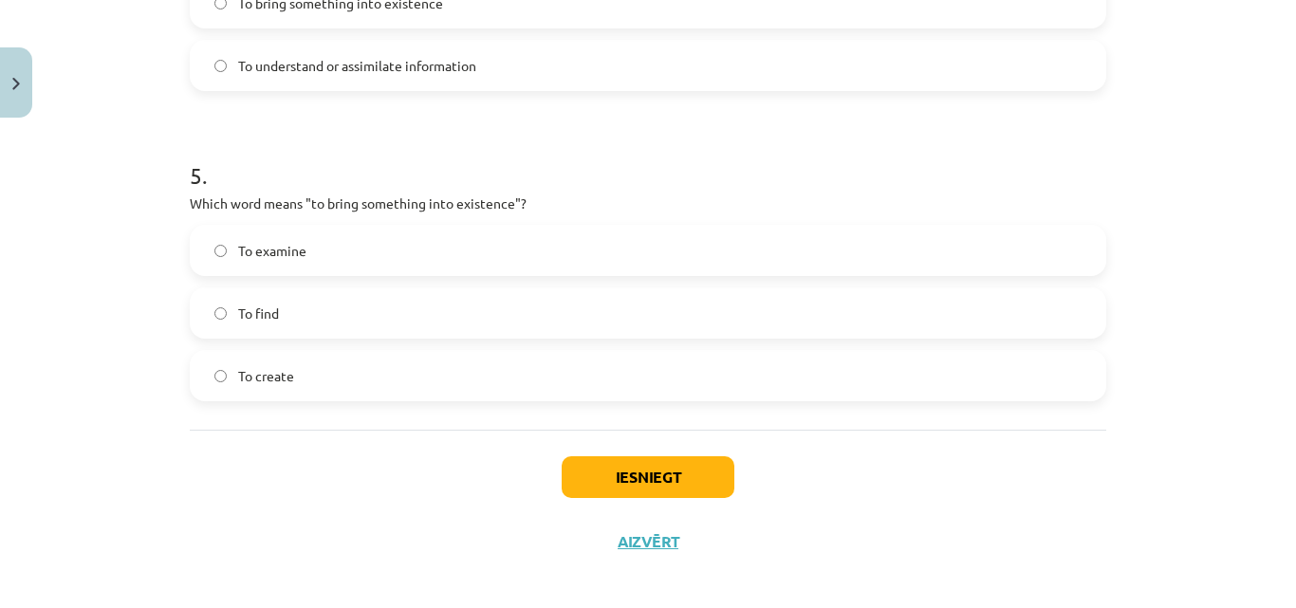
click at [529, 243] on label "To examine" at bounding box center [648, 250] width 913 height 47
click at [520, 399] on div "To create" at bounding box center [648, 375] width 917 height 51
click at [547, 381] on label "To create" at bounding box center [648, 375] width 913 height 47
click at [644, 501] on div "Iesniegt Aizvērt" at bounding box center [648, 496] width 917 height 133
click at [675, 470] on button "Iesniegt" at bounding box center [648, 477] width 173 height 42
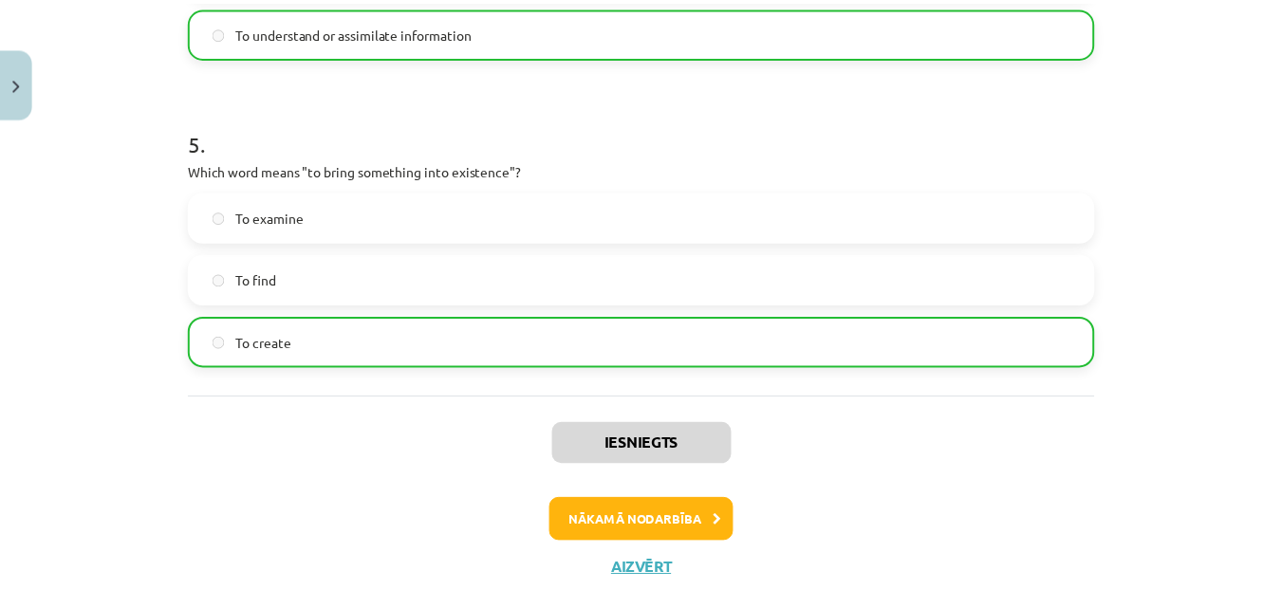
scroll to position [1626, 0]
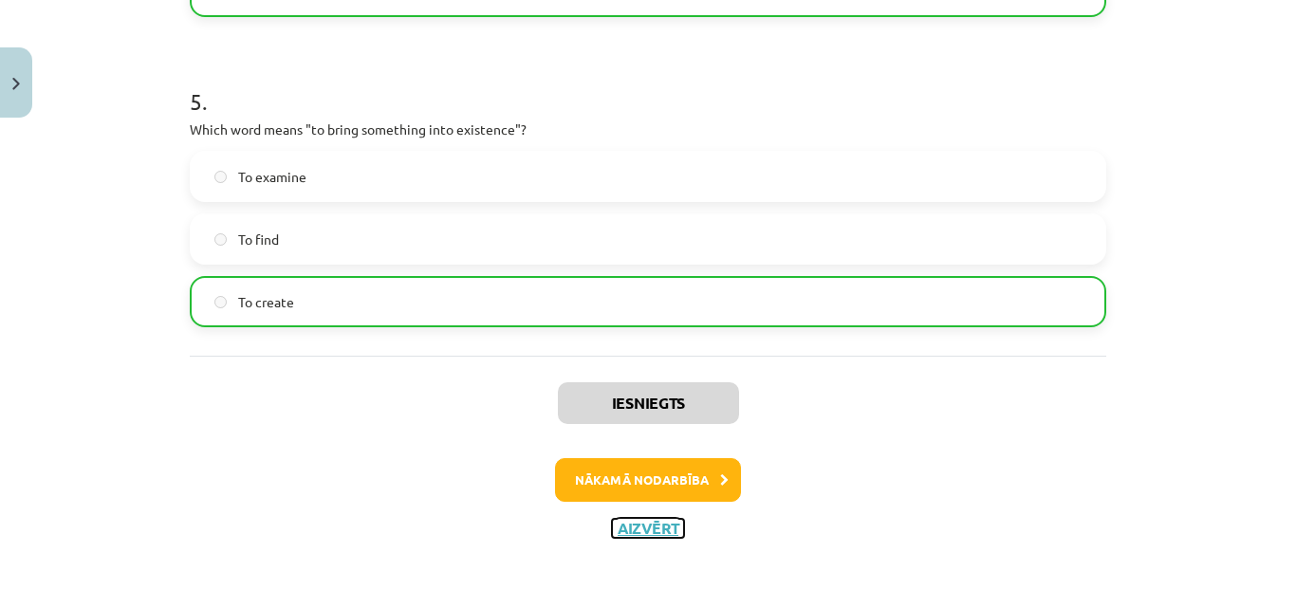
click at [662, 530] on button "Aizvērt" at bounding box center [648, 528] width 72 height 19
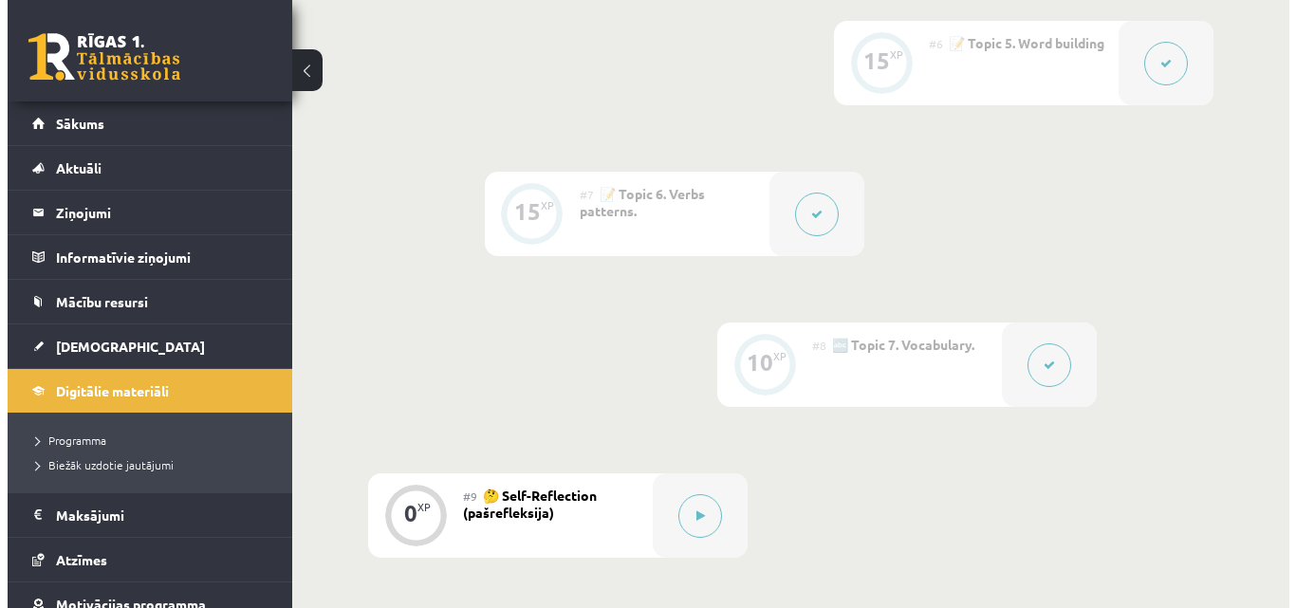
scroll to position [1290, 0]
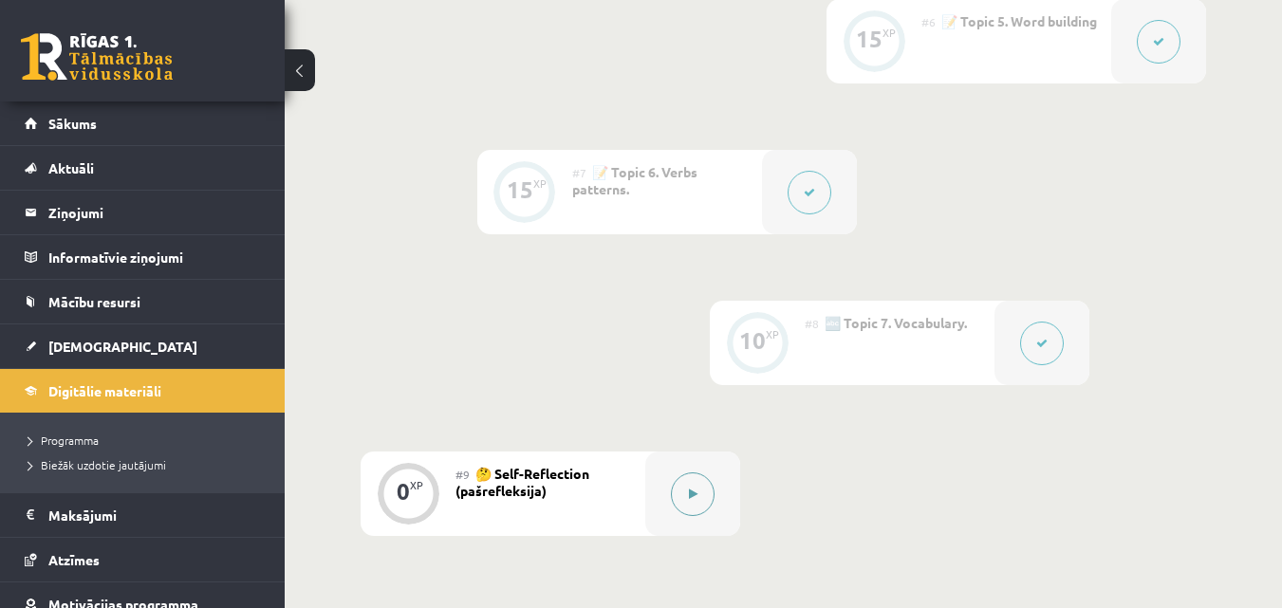
click at [663, 508] on div at bounding box center [692, 494] width 95 height 84
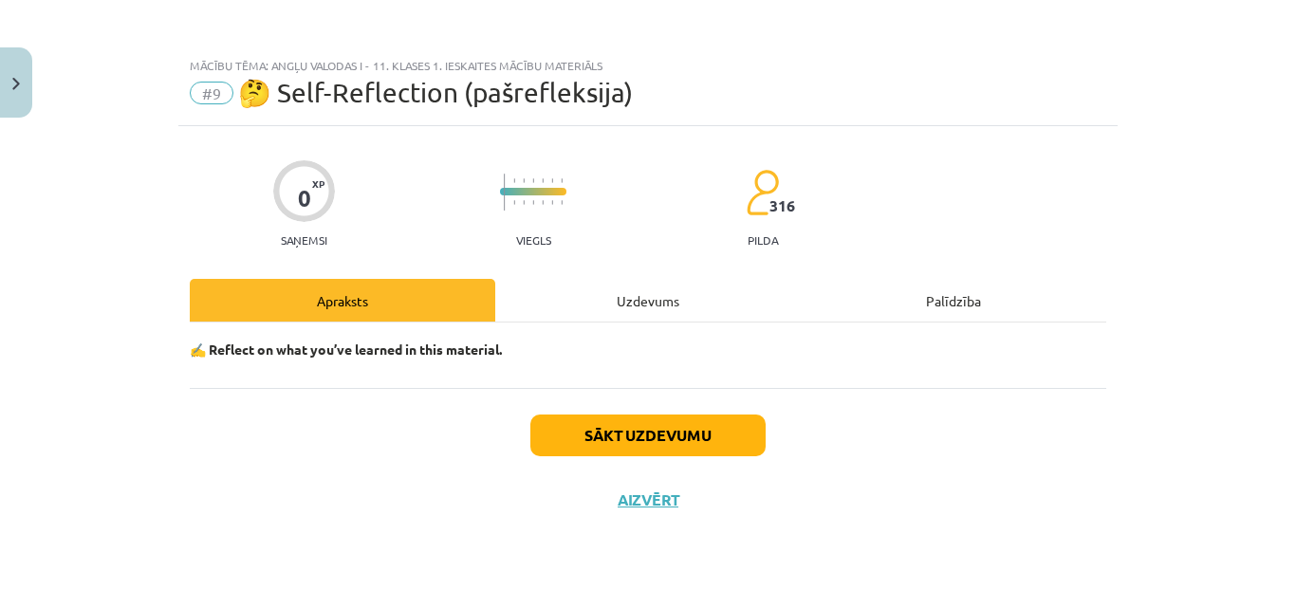
click at [649, 406] on div "Sākt uzdevumu Aizvērt" at bounding box center [648, 454] width 917 height 133
click at [612, 455] on button "Sākt uzdevumu" at bounding box center [647, 436] width 235 height 42
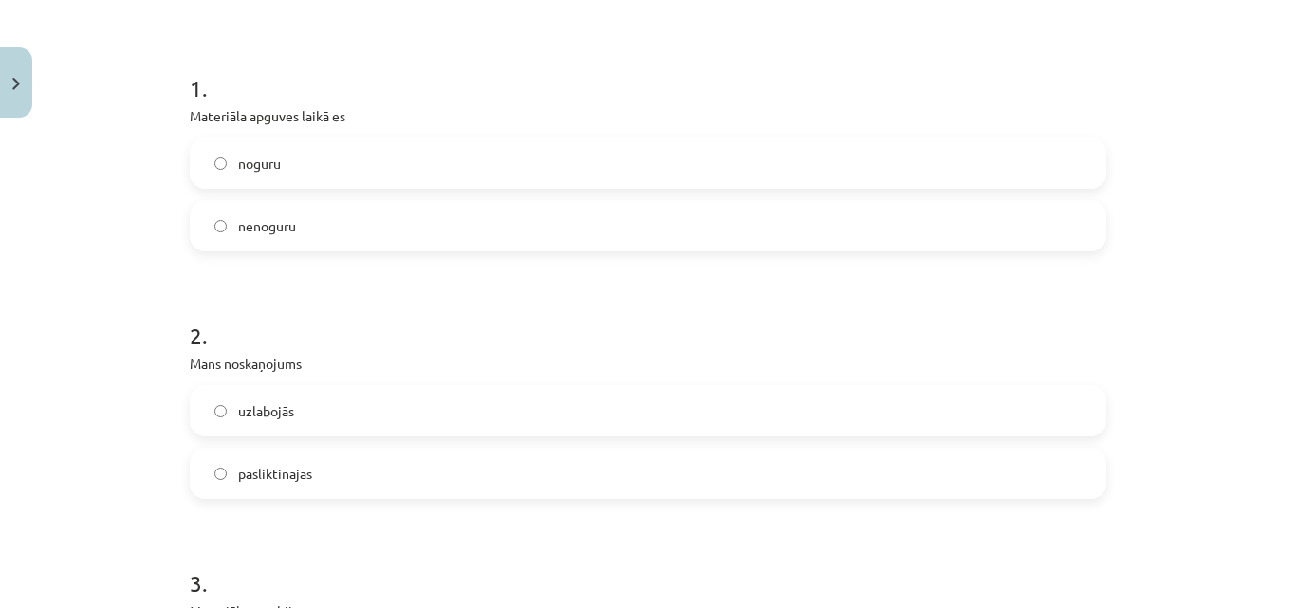
scroll to position [347, 0]
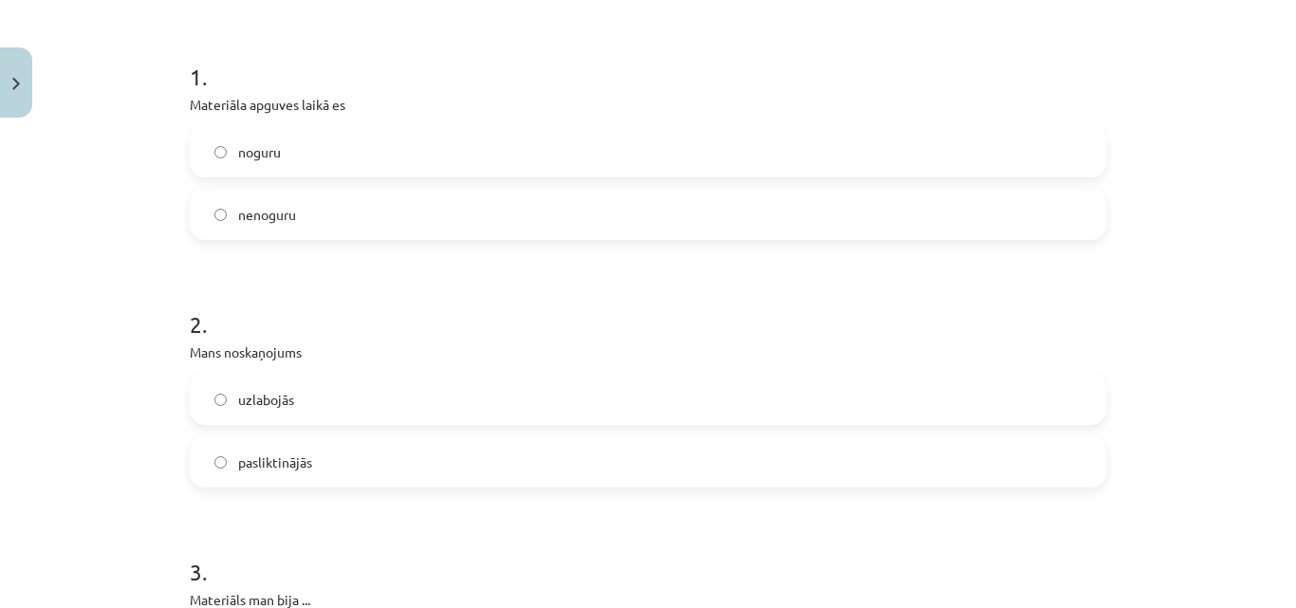
click at [892, 168] on label "noguru" at bounding box center [648, 151] width 913 height 47
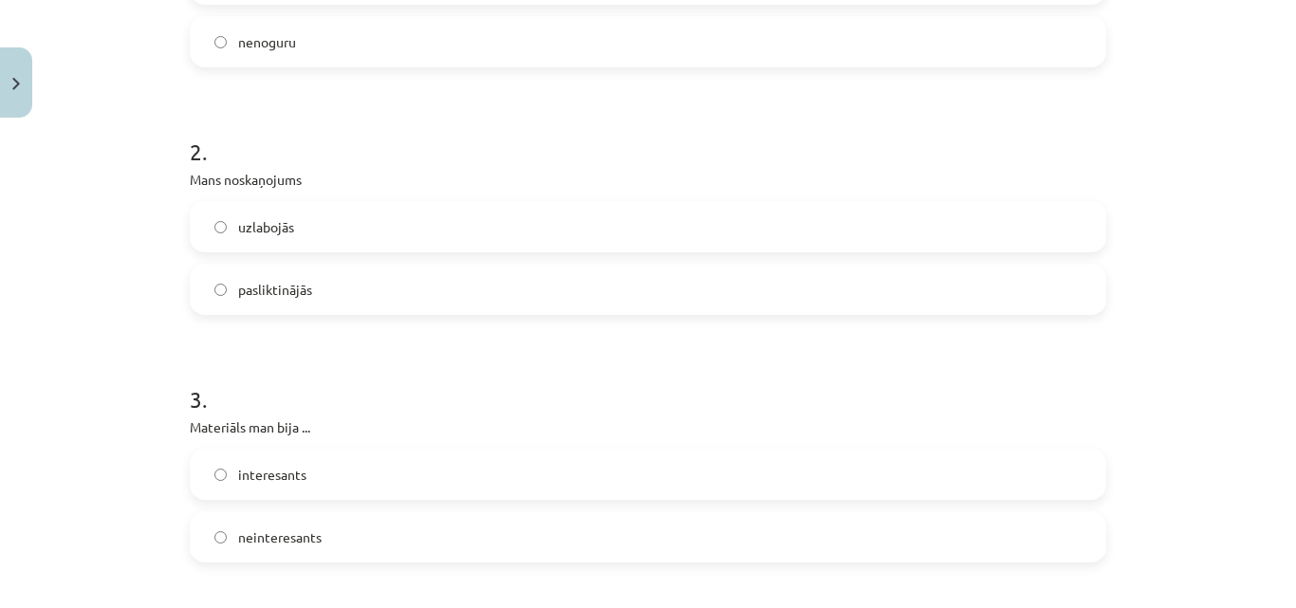
scroll to position [557, 0]
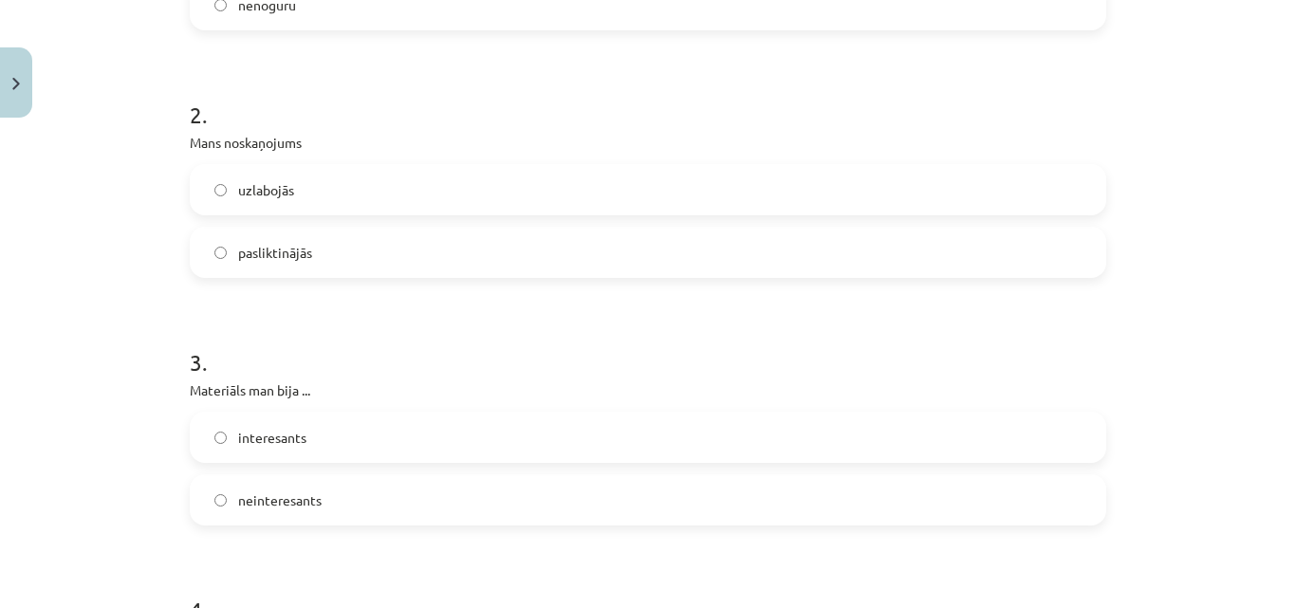
click at [743, 209] on label "uzlabojās" at bounding box center [648, 189] width 913 height 47
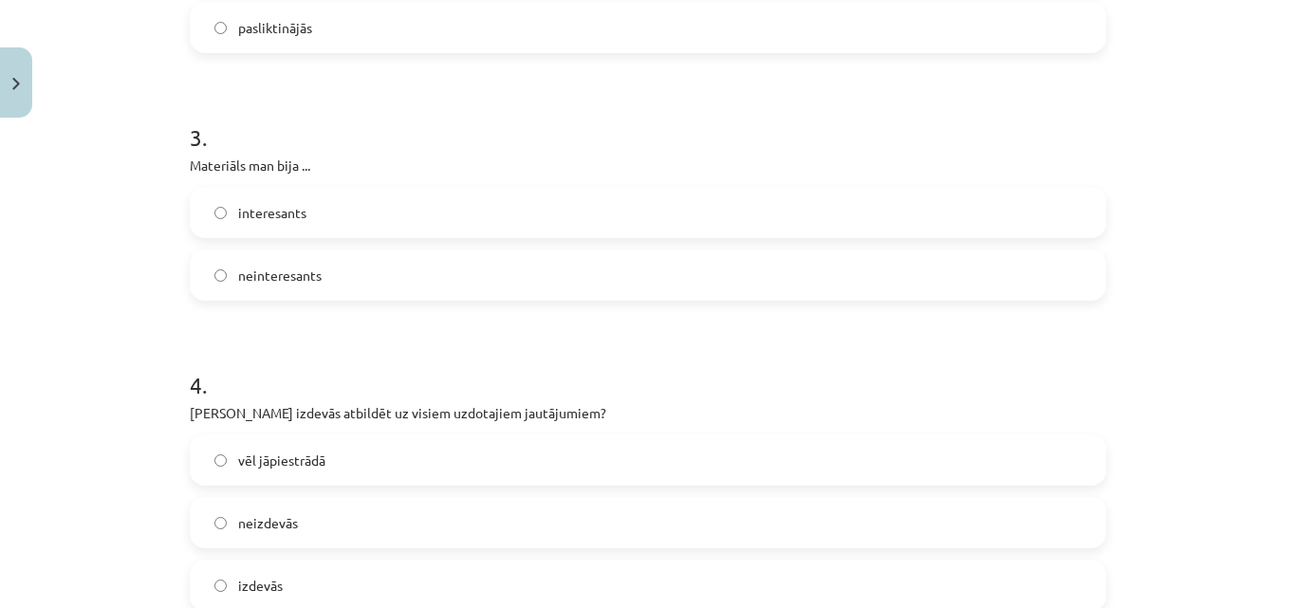
scroll to position [779, 0]
click at [563, 220] on label "interesants" at bounding box center [648, 215] width 913 height 47
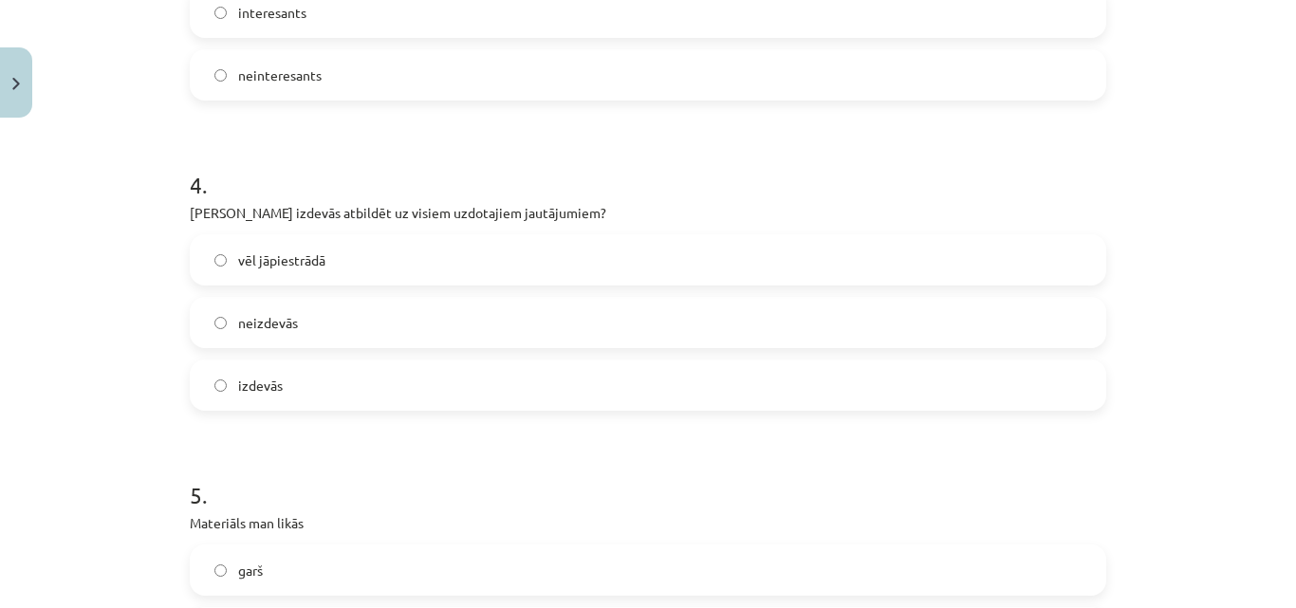
scroll to position [997, 0]
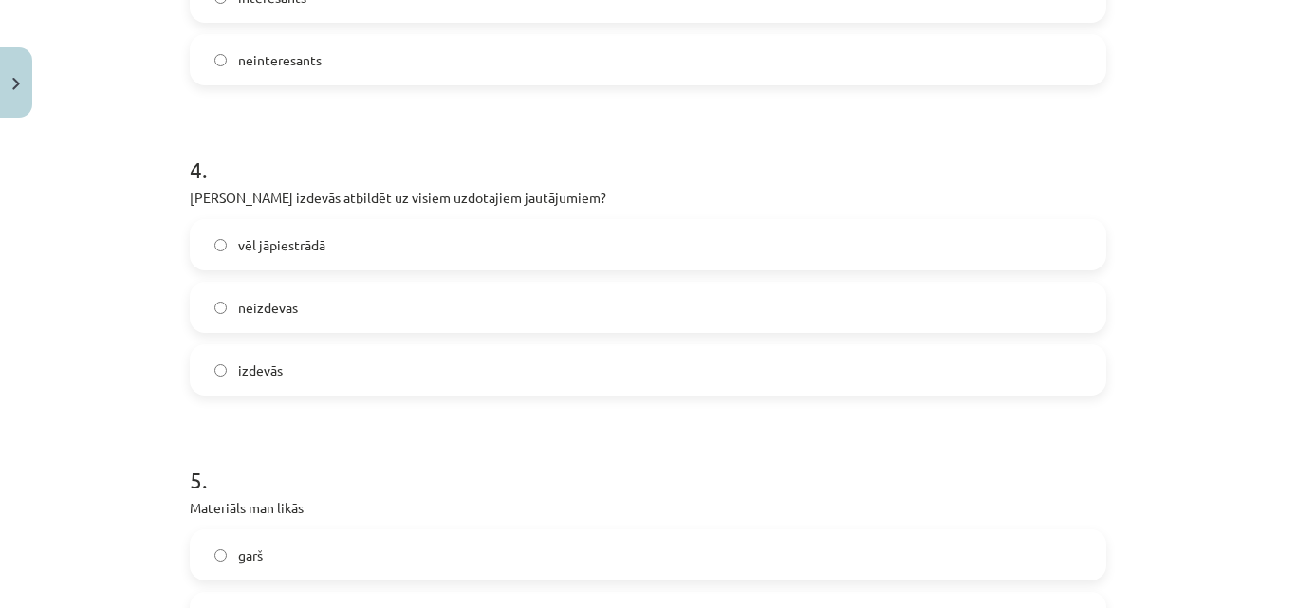
click at [759, 259] on label "vēl jāpiestrādā" at bounding box center [648, 244] width 913 height 47
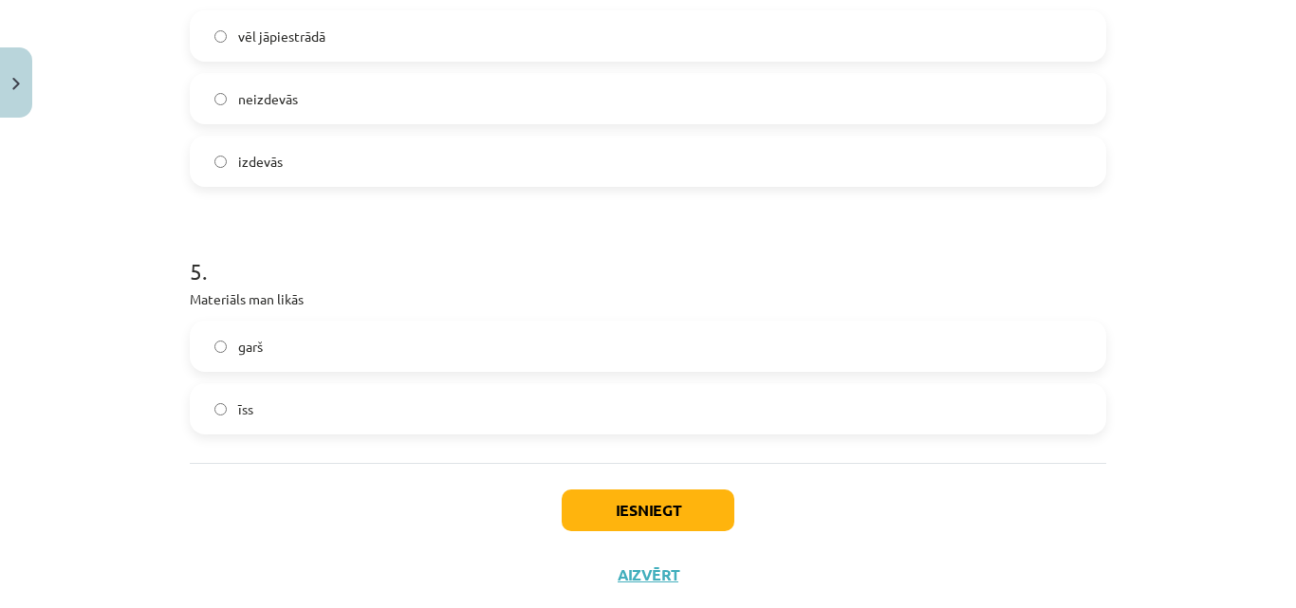
scroll to position [1253, 0]
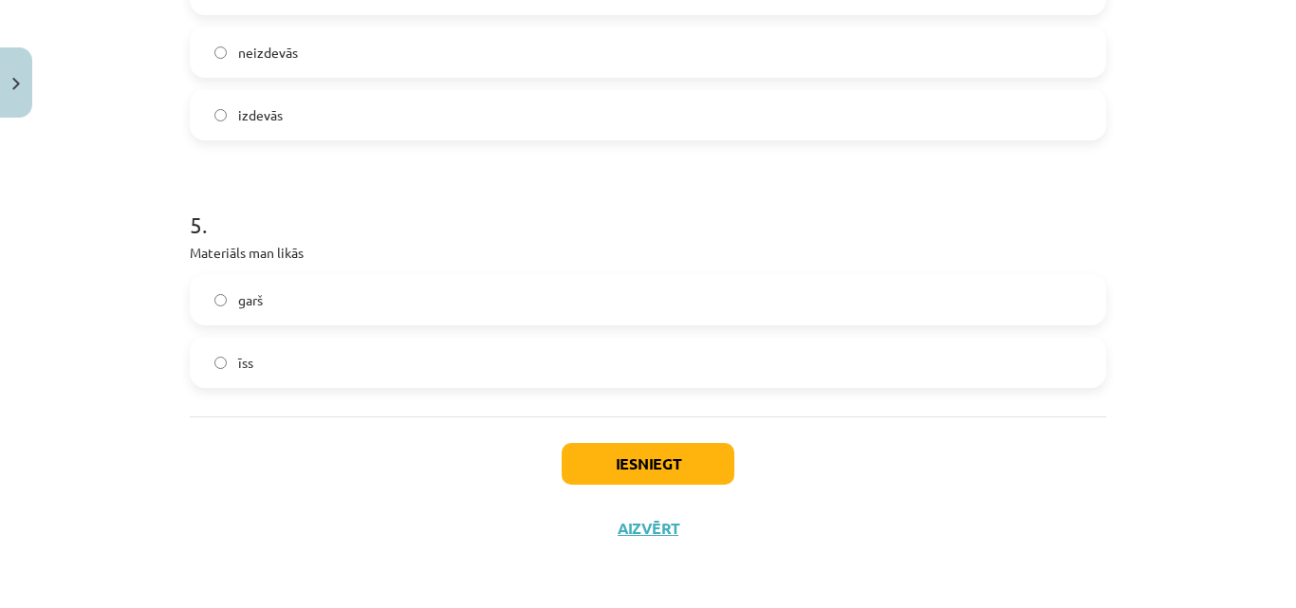
click at [735, 378] on label "īss" at bounding box center [648, 362] width 913 height 47
click at [605, 459] on button "Iesniegt" at bounding box center [648, 464] width 173 height 42
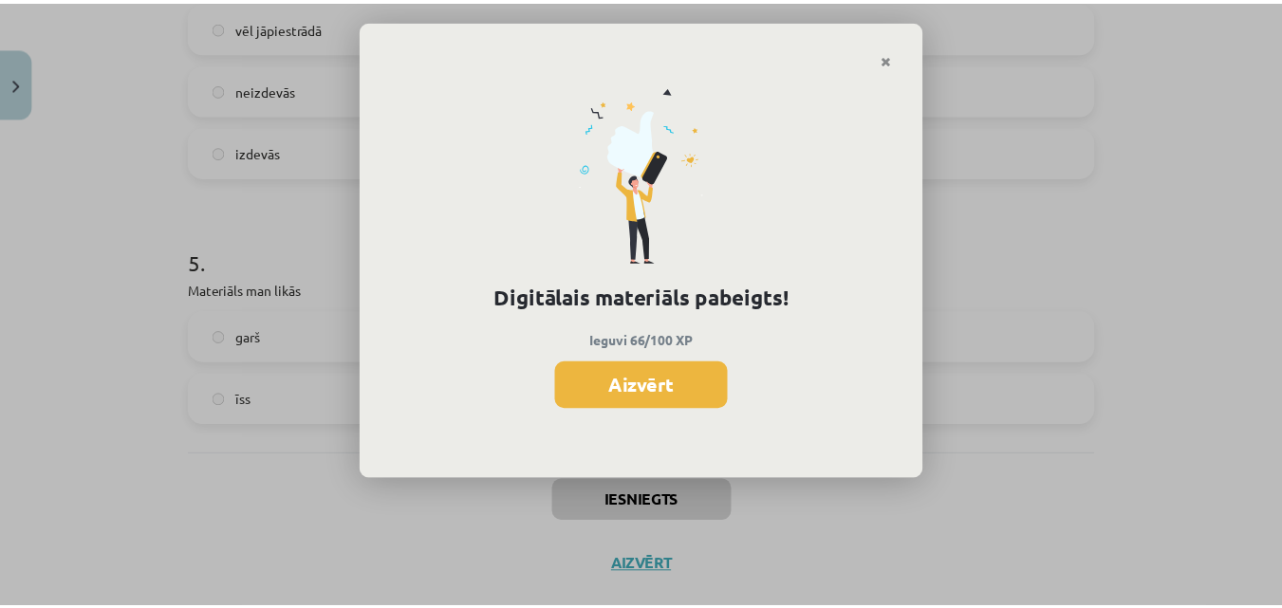
scroll to position [1289, 0]
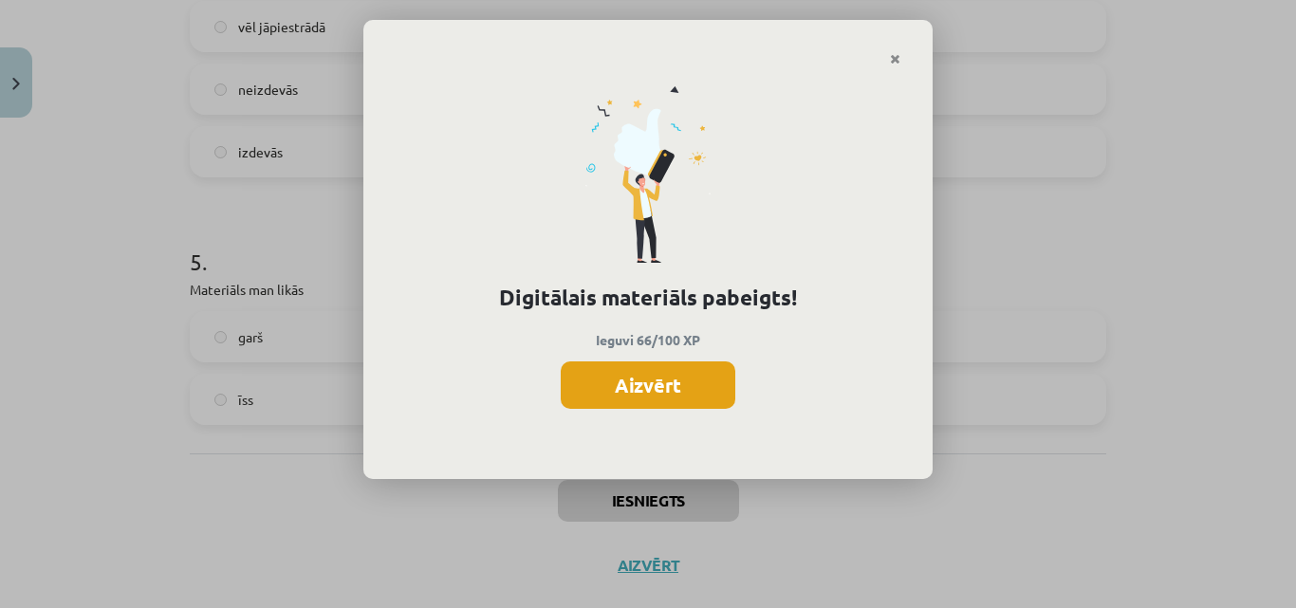
click at [684, 376] on button "Aizvērt" at bounding box center [648, 385] width 175 height 47
